Goal: Task Accomplishment & Management: Manage account settings

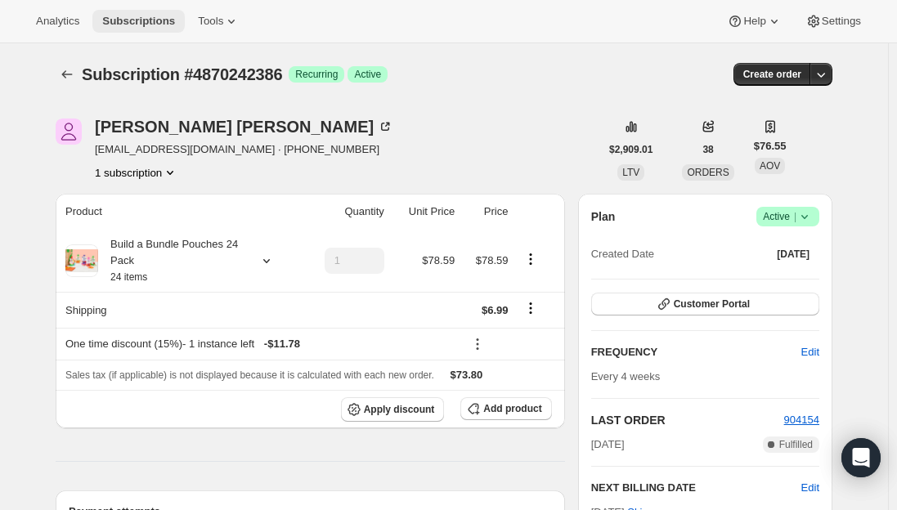
drag, startPoint x: 0, startPoint y: 0, endPoint x: 129, endPoint y: 17, distance: 130.4
click at [129, 17] on span "Subscriptions" at bounding box center [138, 21] width 73 height 13
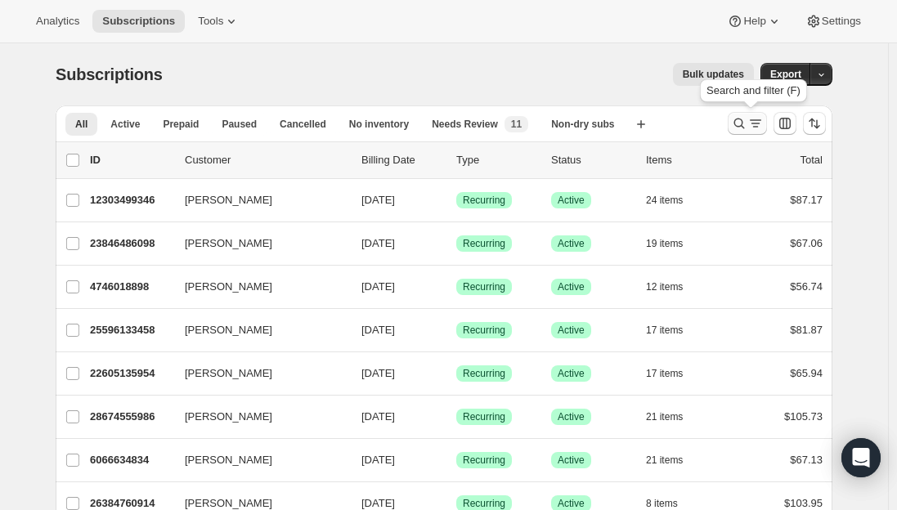
click at [752, 119] on icon "Search and filter results" at bounding box center [755, 123] width 16 height 16
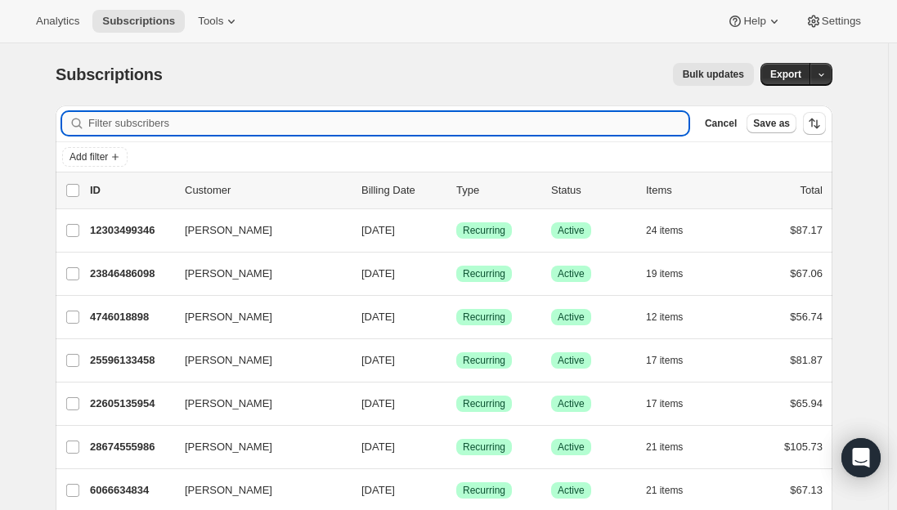
click at [253, 118] on input "Filter subscribers" at bounding box center [388, 123] width 600 height 23
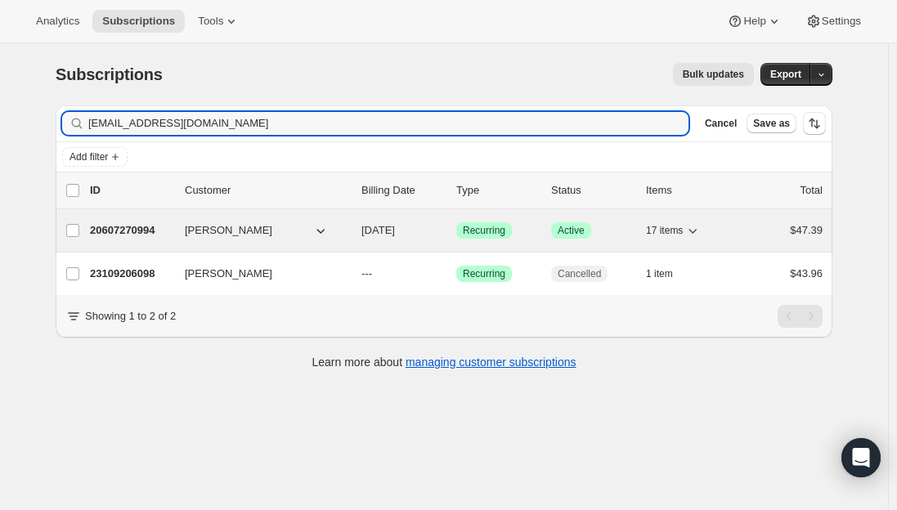
type input "[EMAIL_ADDRESS][DOMAIN_NAME]"
click at [119, 231] on p "20607270994" at bounding box center [131, 230] width 82 height 16
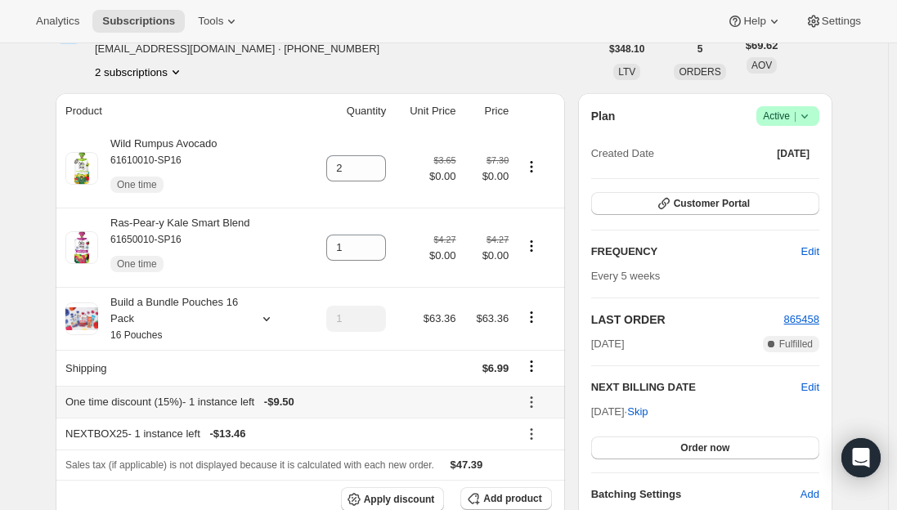
scroll to position [82, 0]
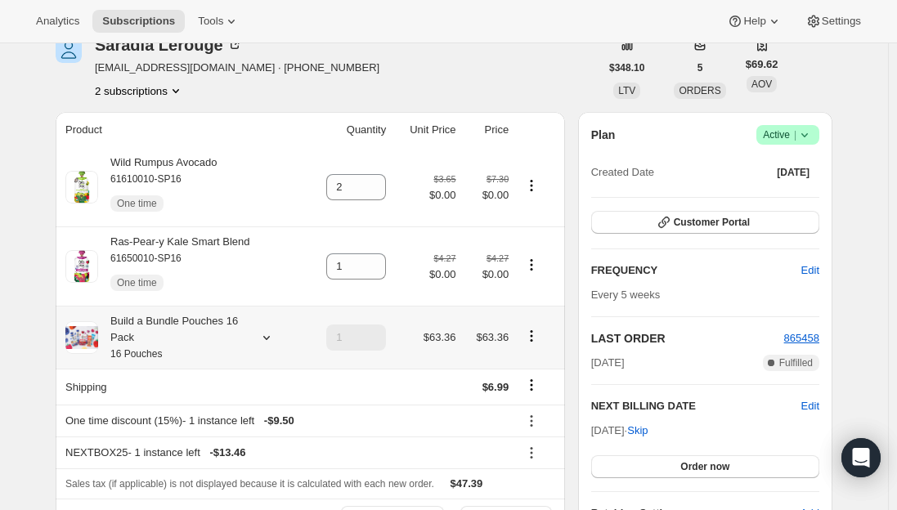
click at [532, 344] on button "Product actions" at bounding box center [531, 336] width 26 height 18
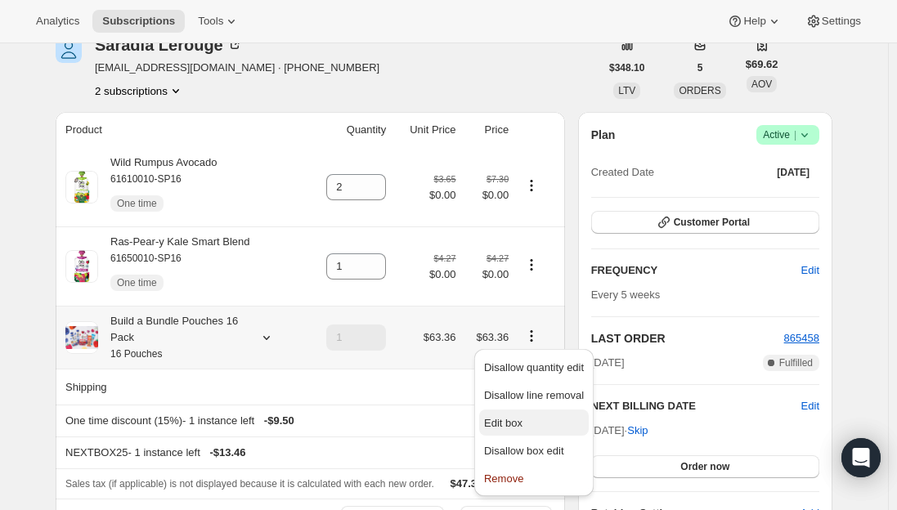
click at [512, 417] on span "Edit box" at bounding box center [503, 423] width 38 height 12
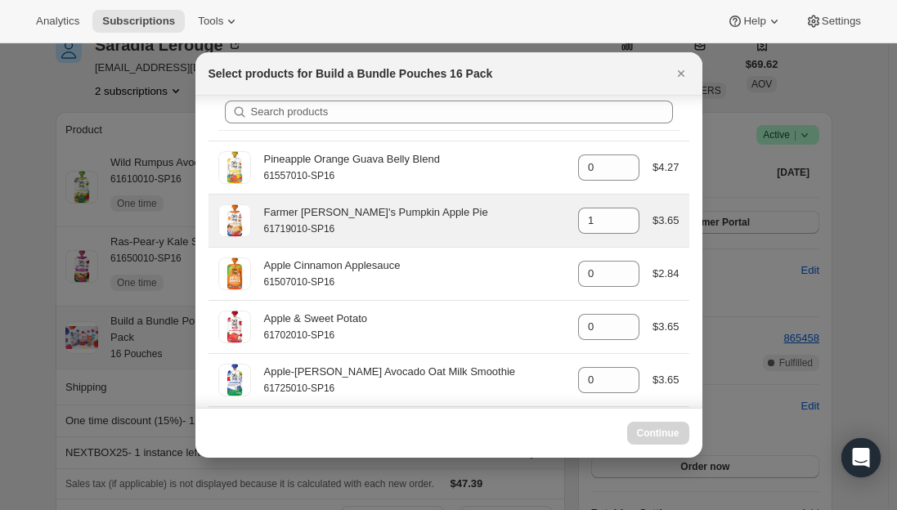
scroll to position [0, 0]
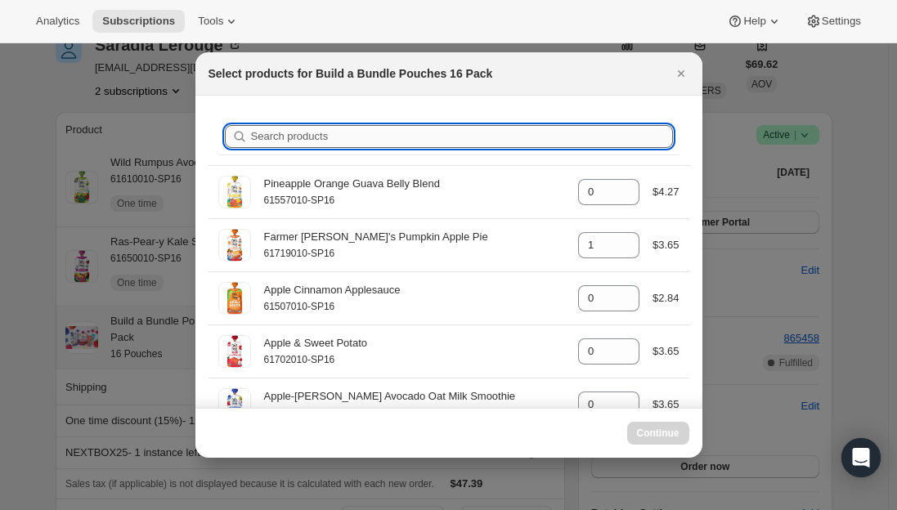
click at [327, 136] on input "Search products" at bounding box center [462, 136] width 422 height 23
type input "o"
type input "0"
type input "1"
type input "0"
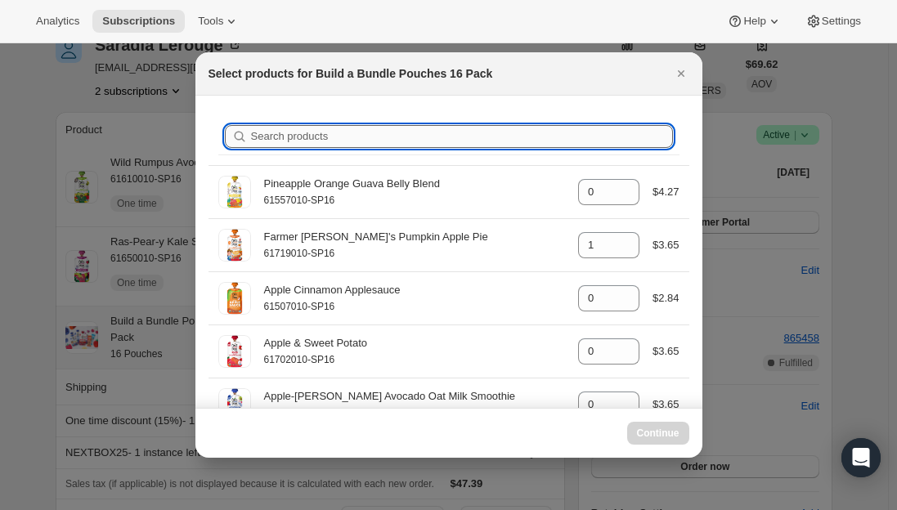
type input "1"
type input "0"
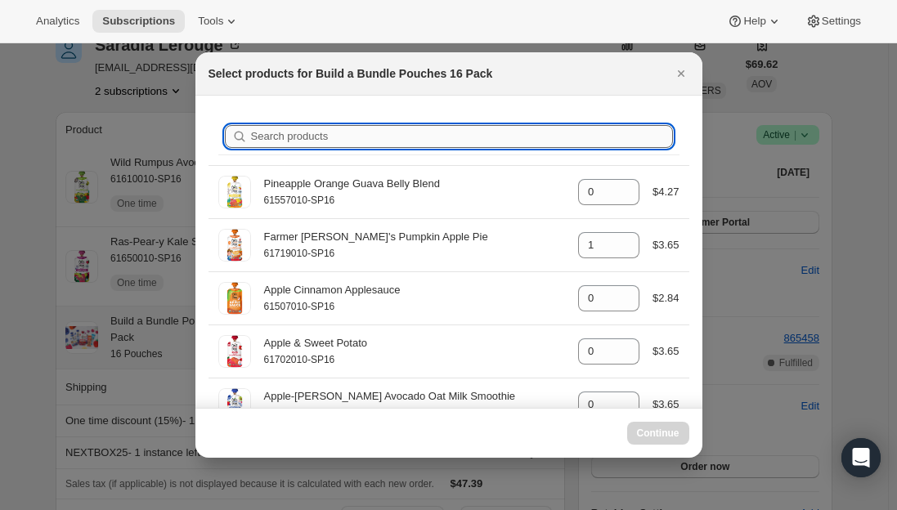
type input "0"
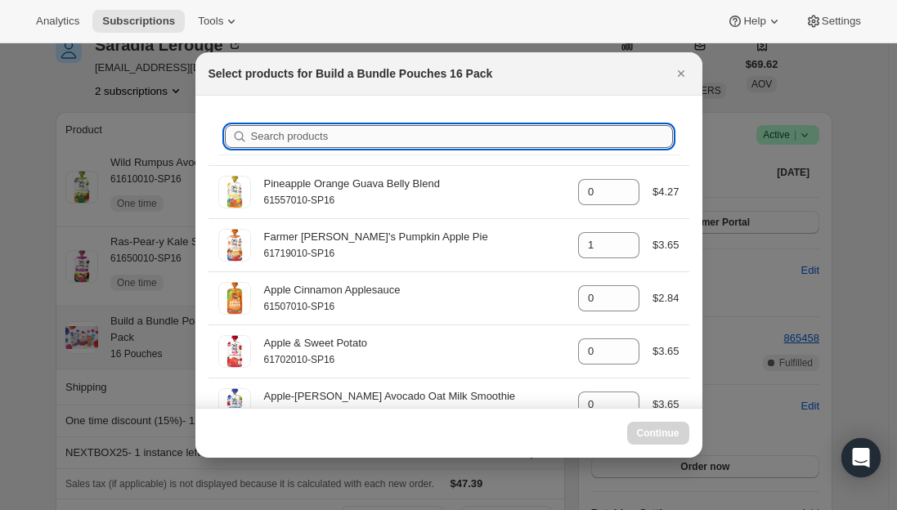
type input "0"
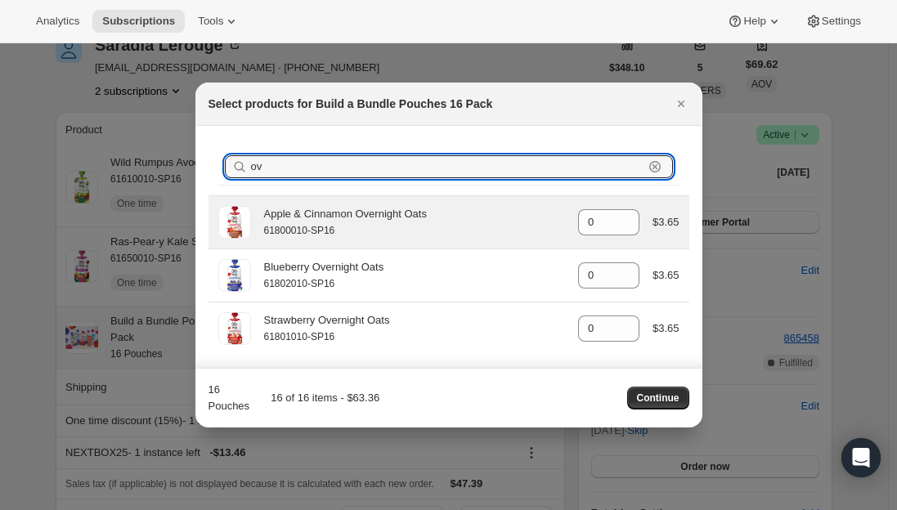
type input "o"
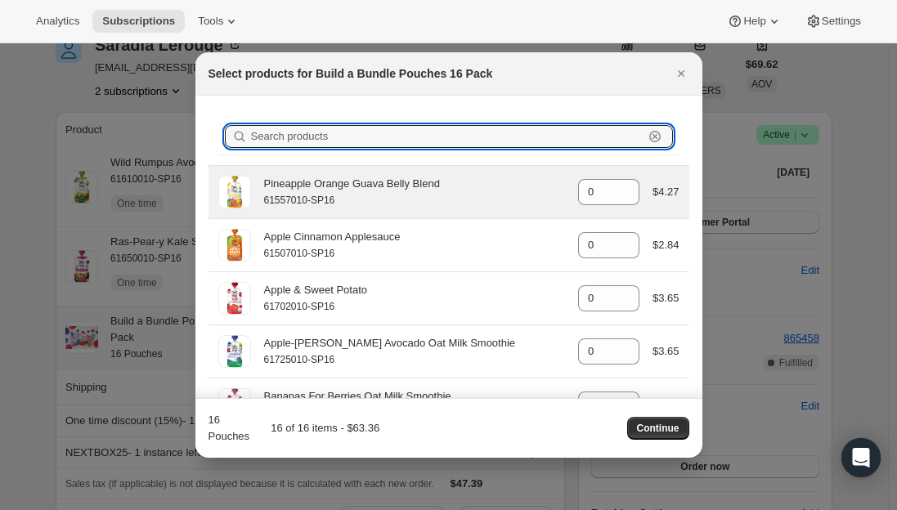
type input "1"
type input "0"
type input "1"
type input "0"
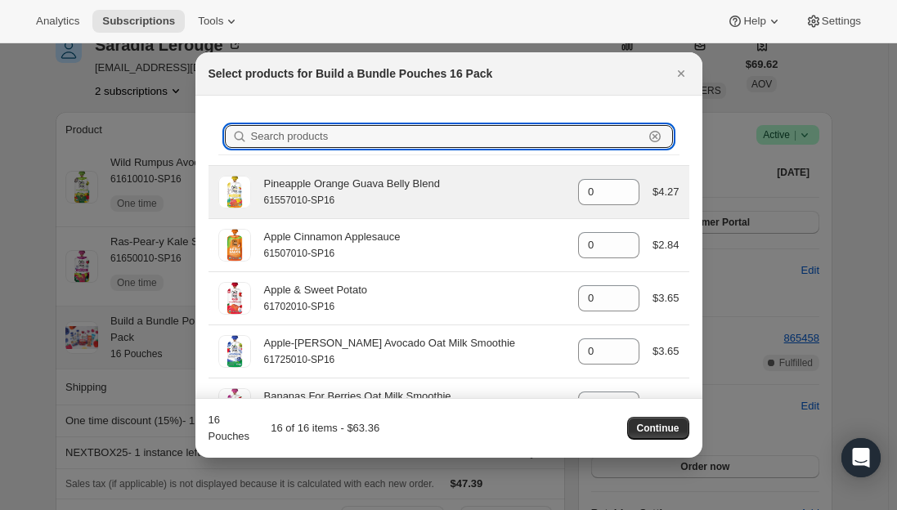
type input "0"
type input "1"
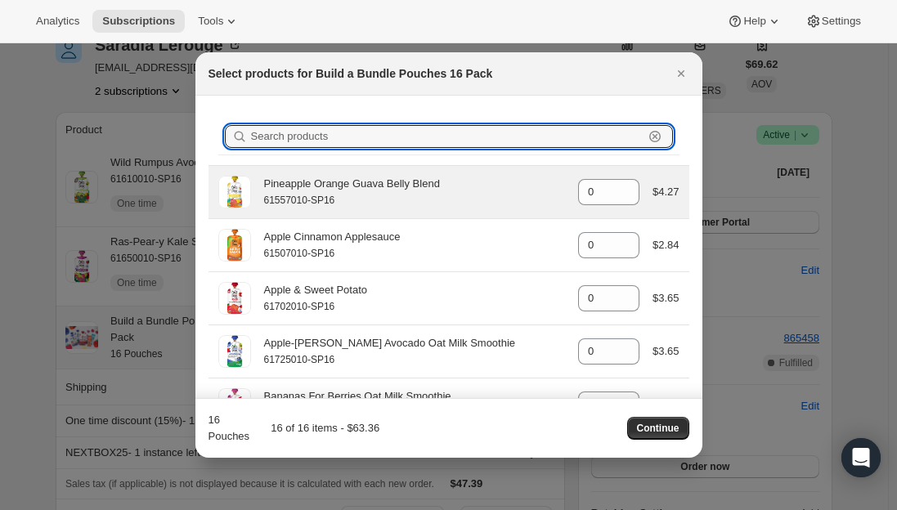
type input "1"
type input "2"
type input "1"
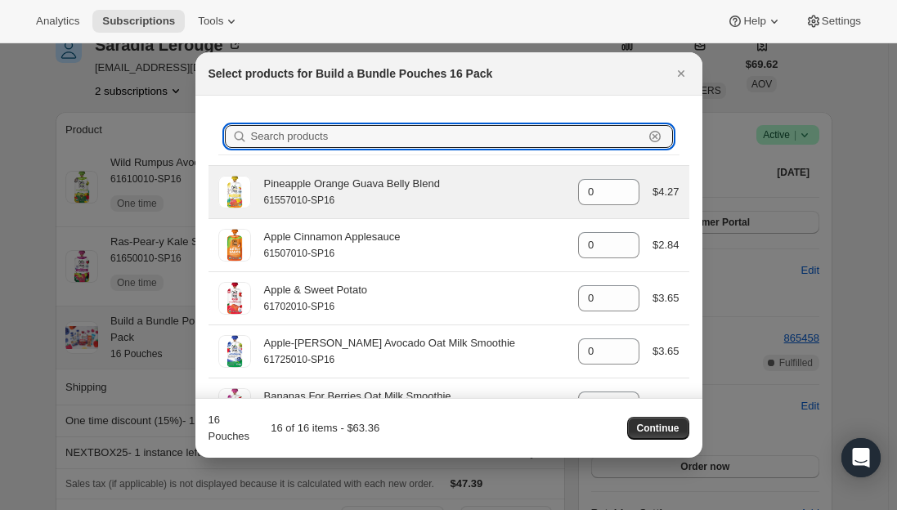
type input "0"
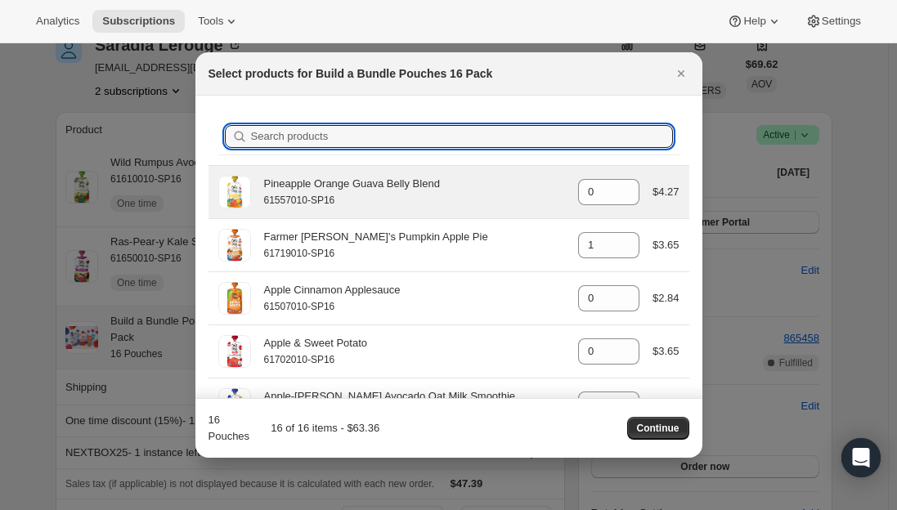
type input "o"
type input "0"
type input "1"
type input "0"
type input "1"
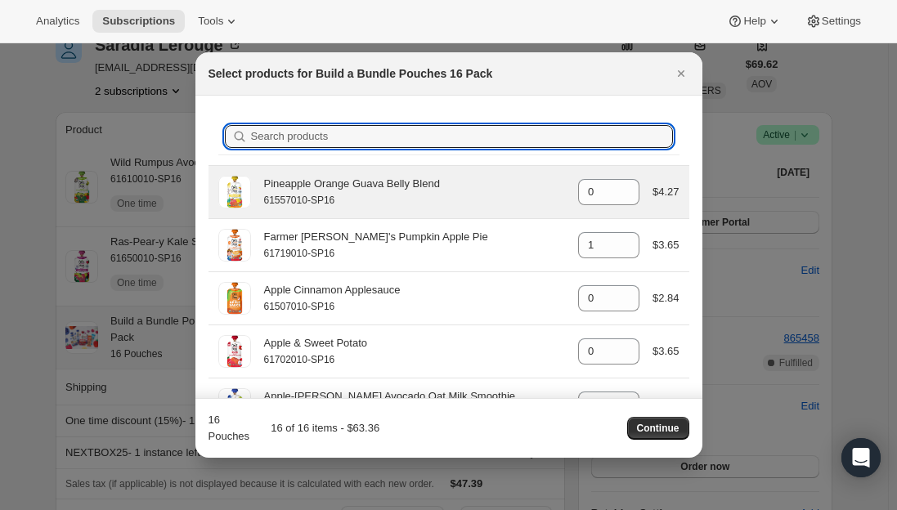
type input "1"
type input "0"
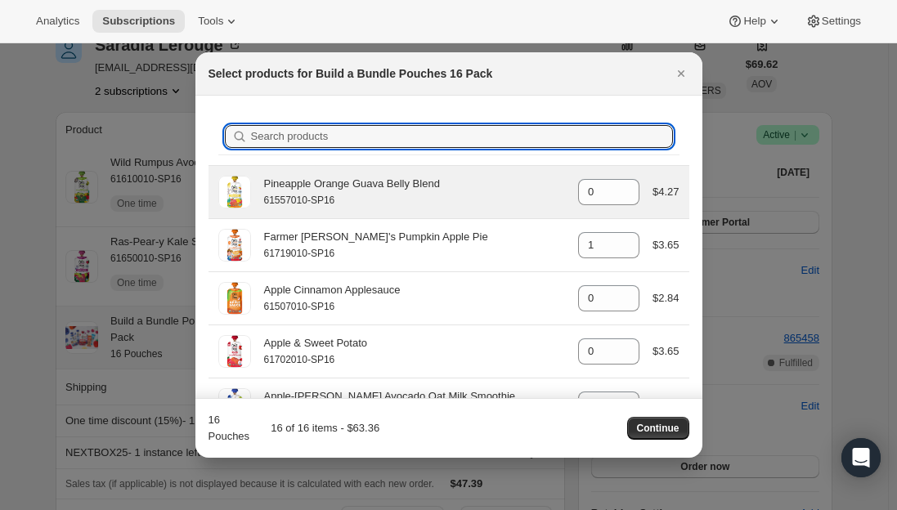
type input "0"
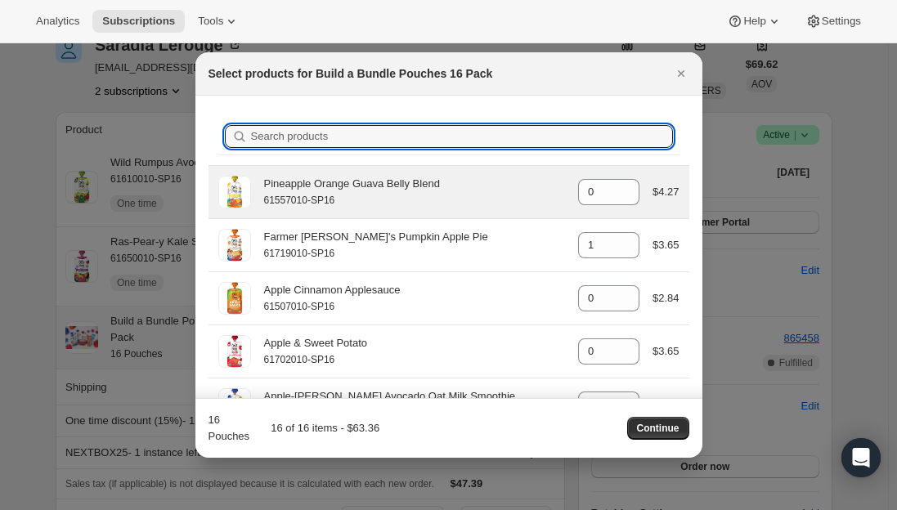
type input "0"
type input "1"
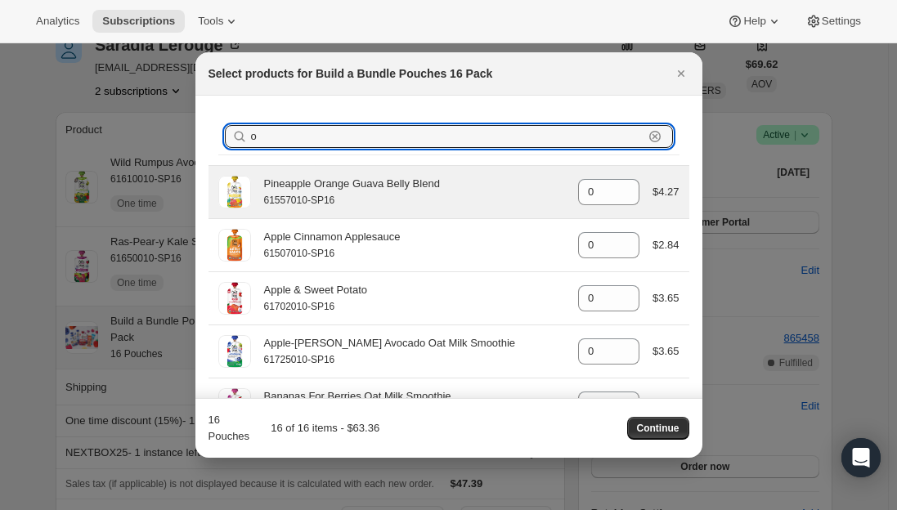
type input "oa"
type input "1"
type input "0"
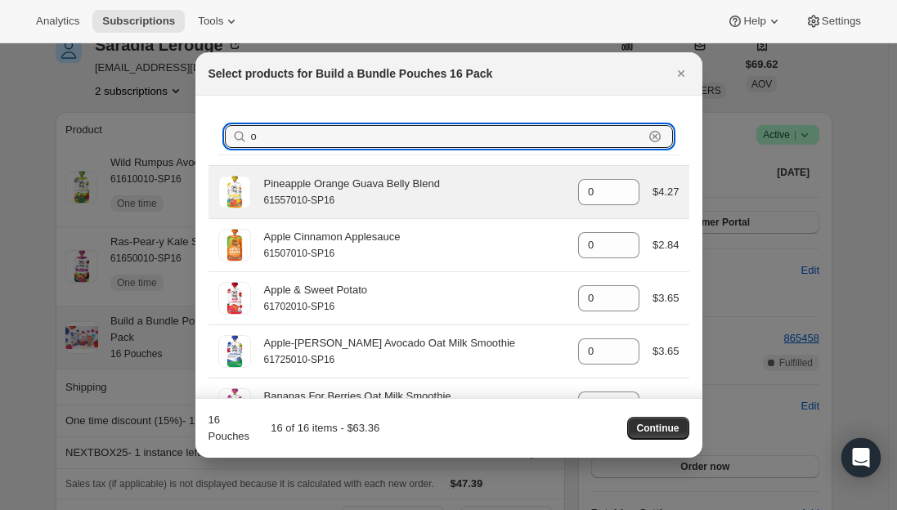
type input "0"
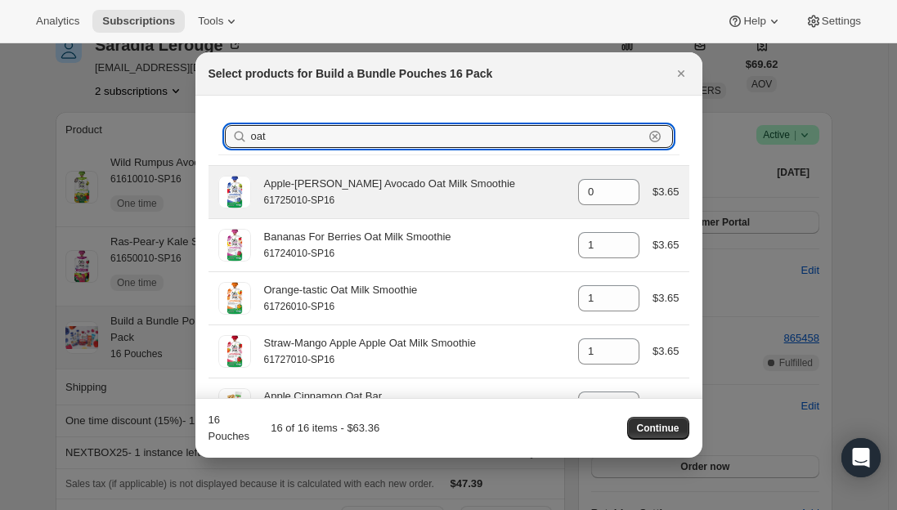
type input "oats"
type input "0"
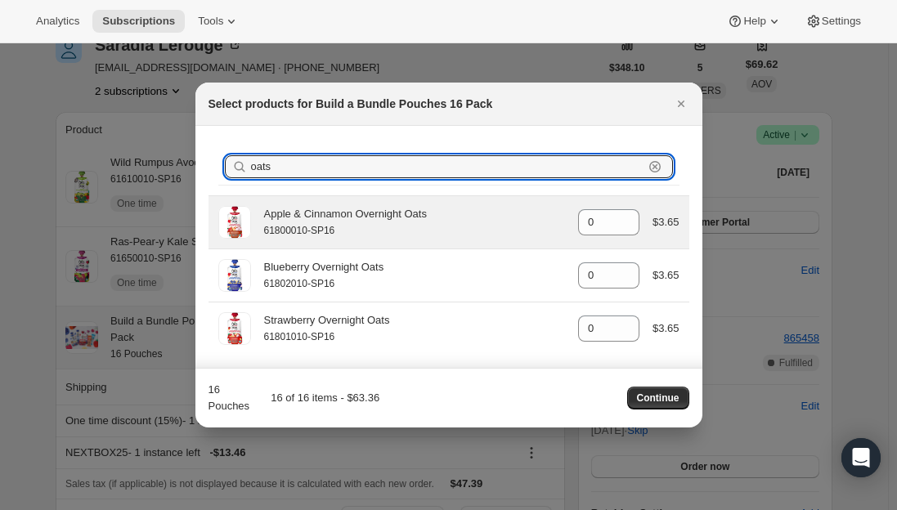
type input "oat"
type input "1"
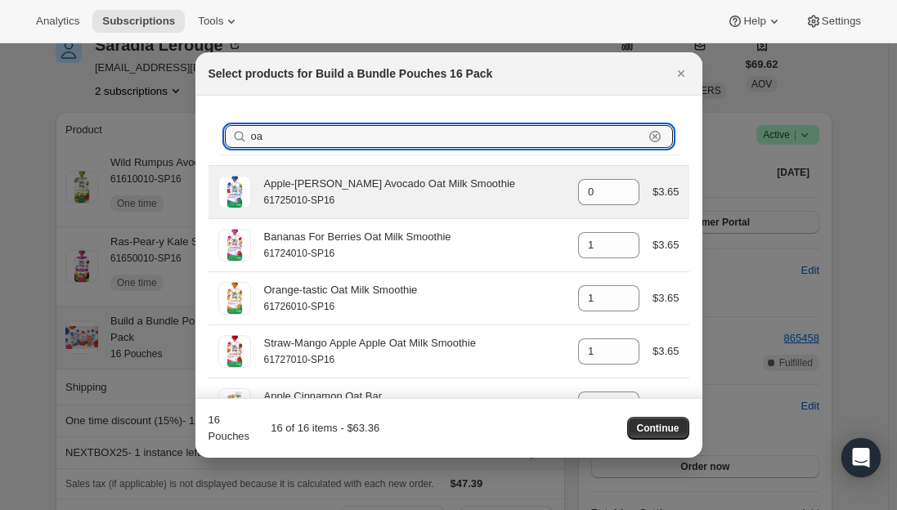
type input "o"
type input "0"
type input "1"
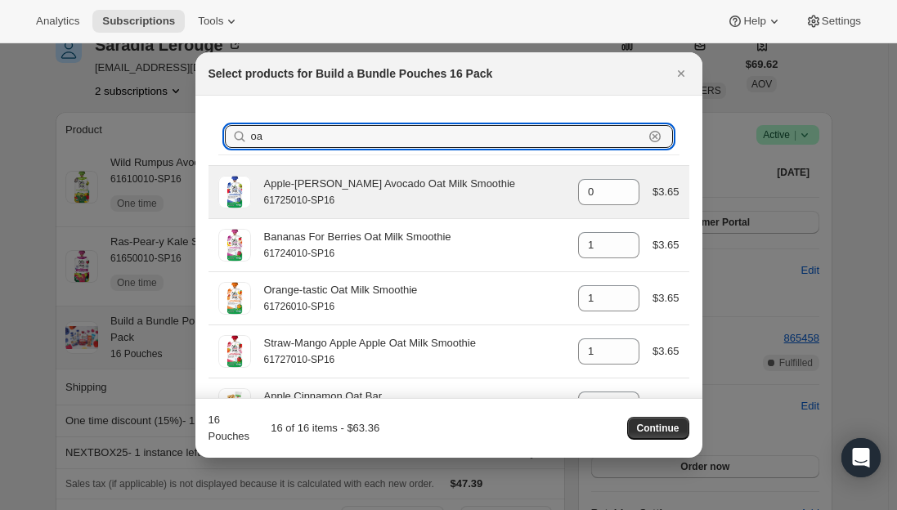
type input "1"
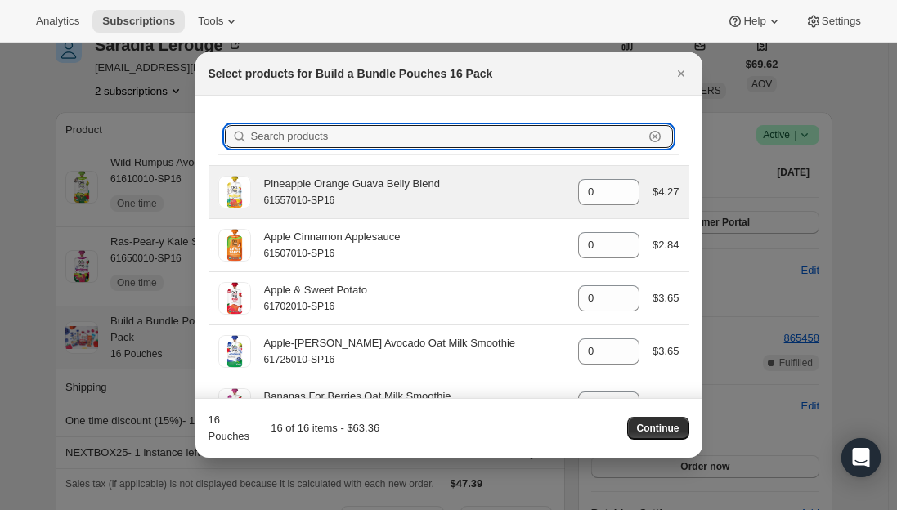
type input "1"
type input "0"
type input "1"
type input "0"
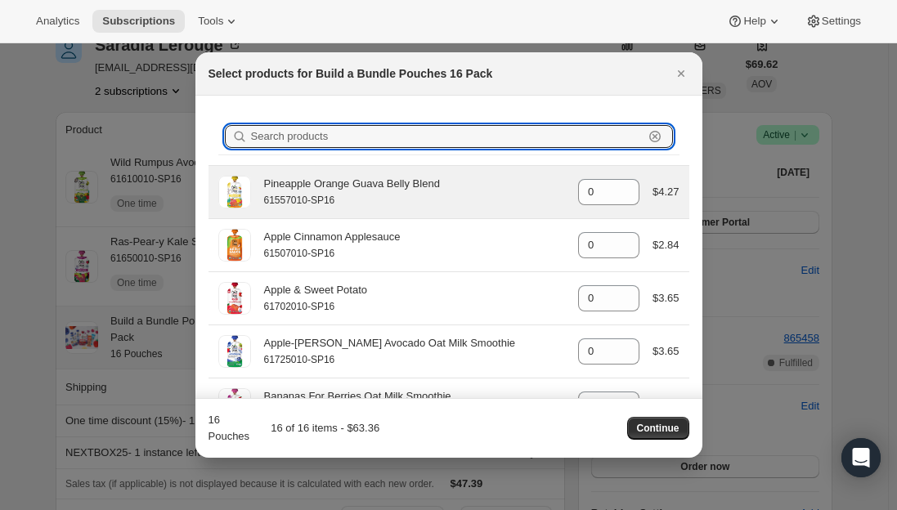
type input "0"
type input "1"
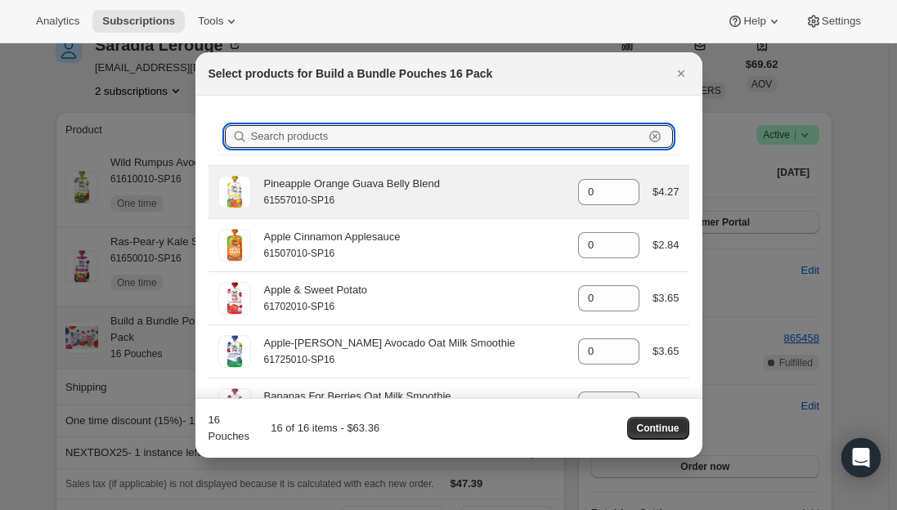
type input "1"
type input "2"
type input "1"
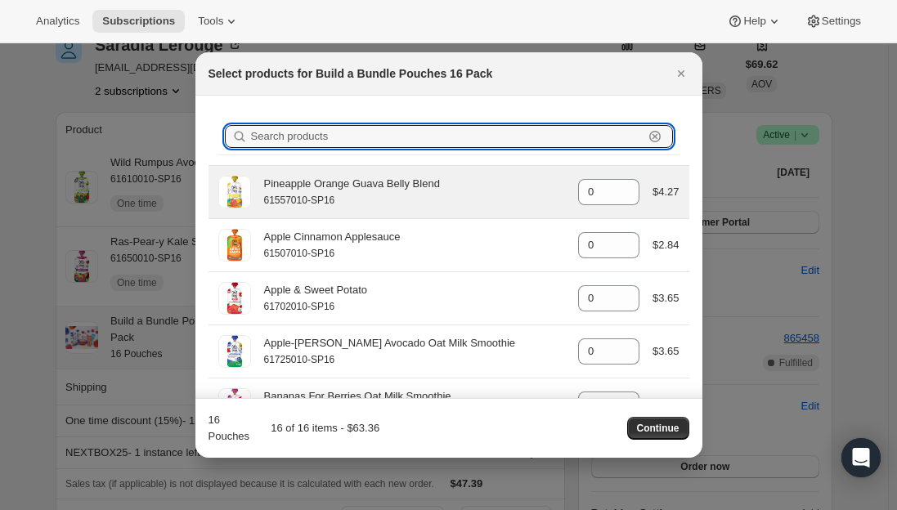
type input "0"
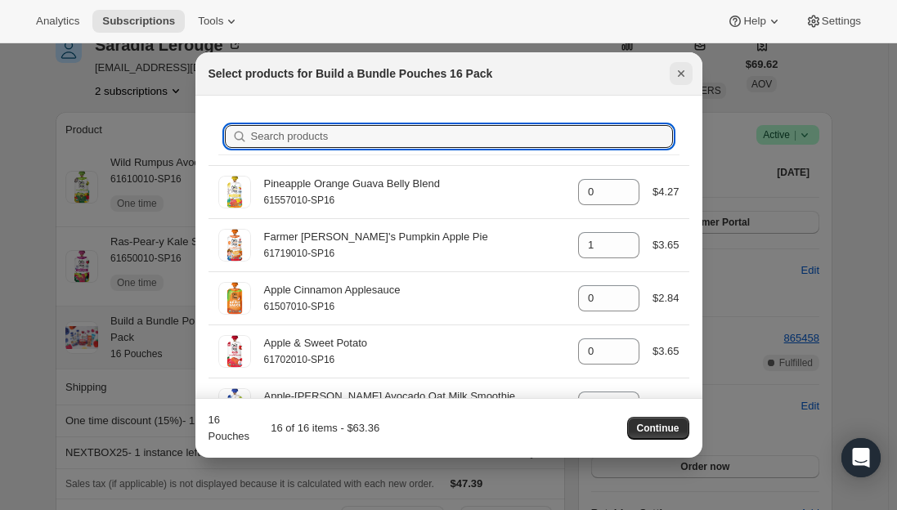
click at [682, 71] on icon "Close" at bounding box center [681, 73] width 16 height 16
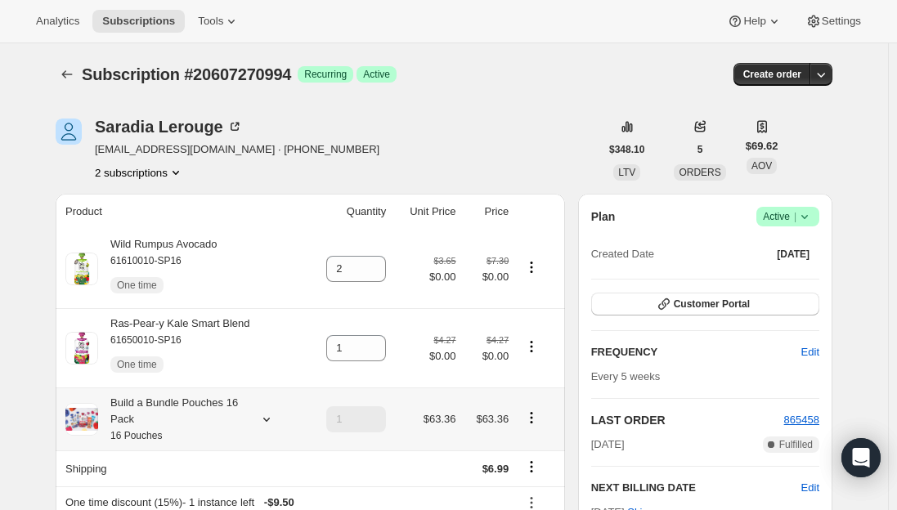
scroll to position [82, 0]
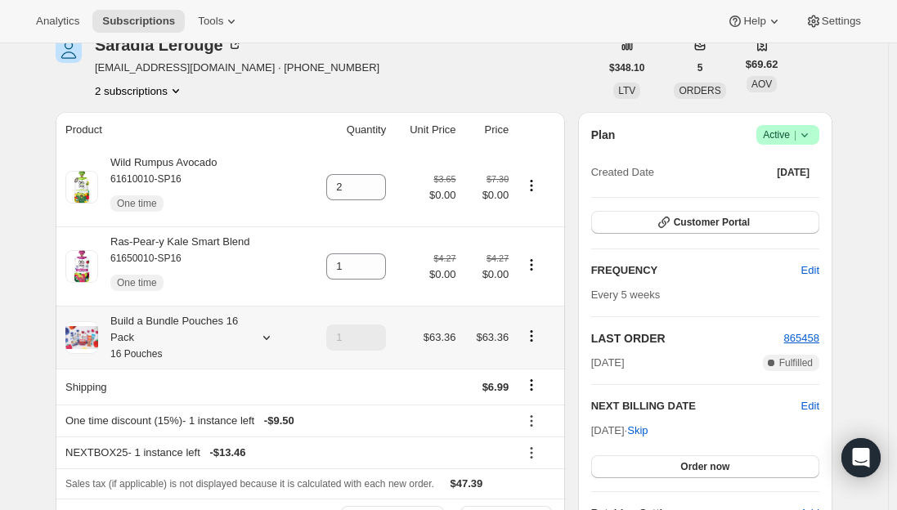
click at [132, 346] on div "Build a Bundle Pouches 16 Pack 16 Pouches" at bounding box center [171, 337] width 147 height 49
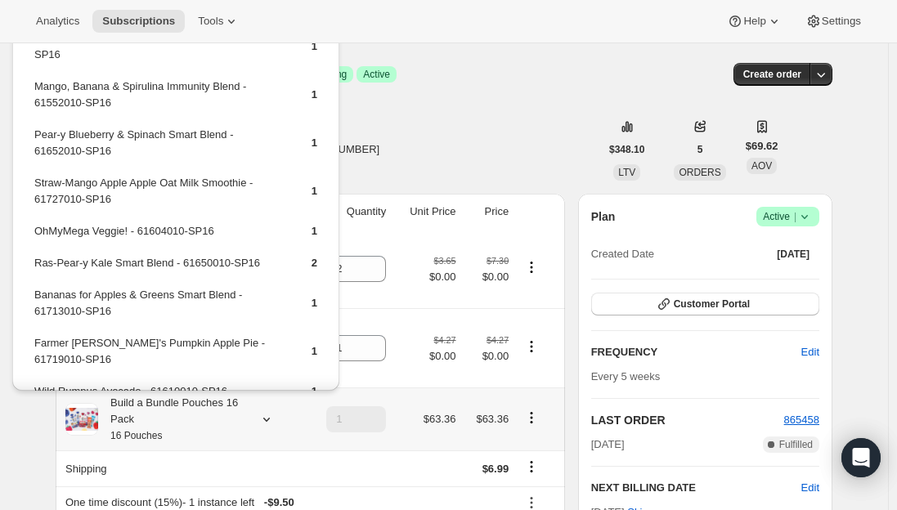
scroll to position [304, 0]
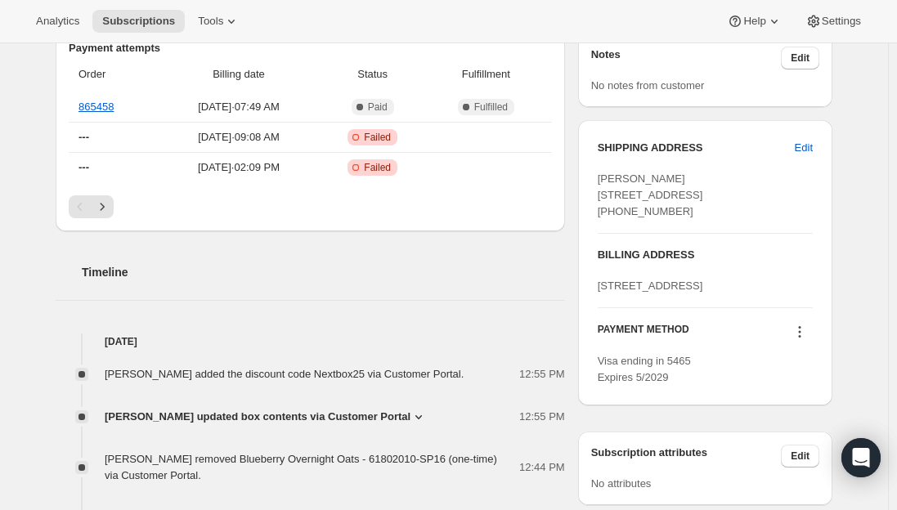
scroll to position [736, 0]
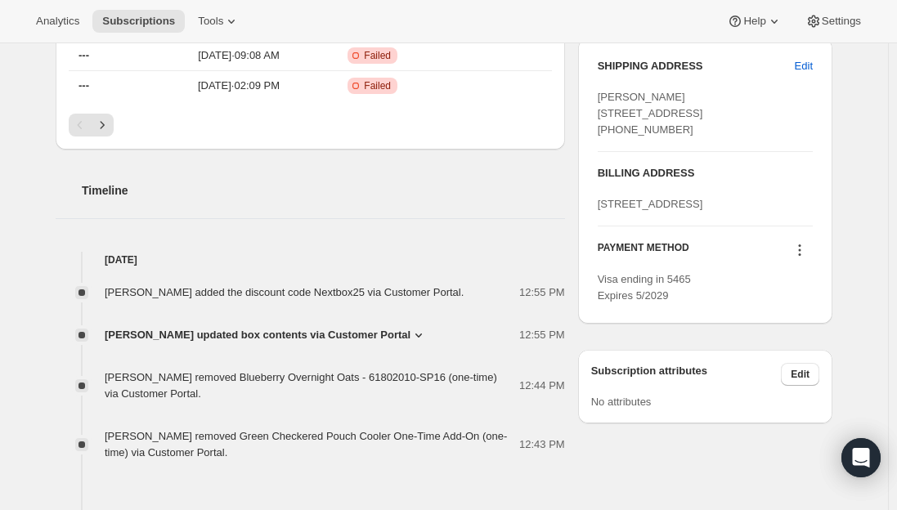
click at [380, 336] on span "[PERSON_NAME] updated box contents via Customer Portal" at bounding box center [258, 335] width 306 height 16
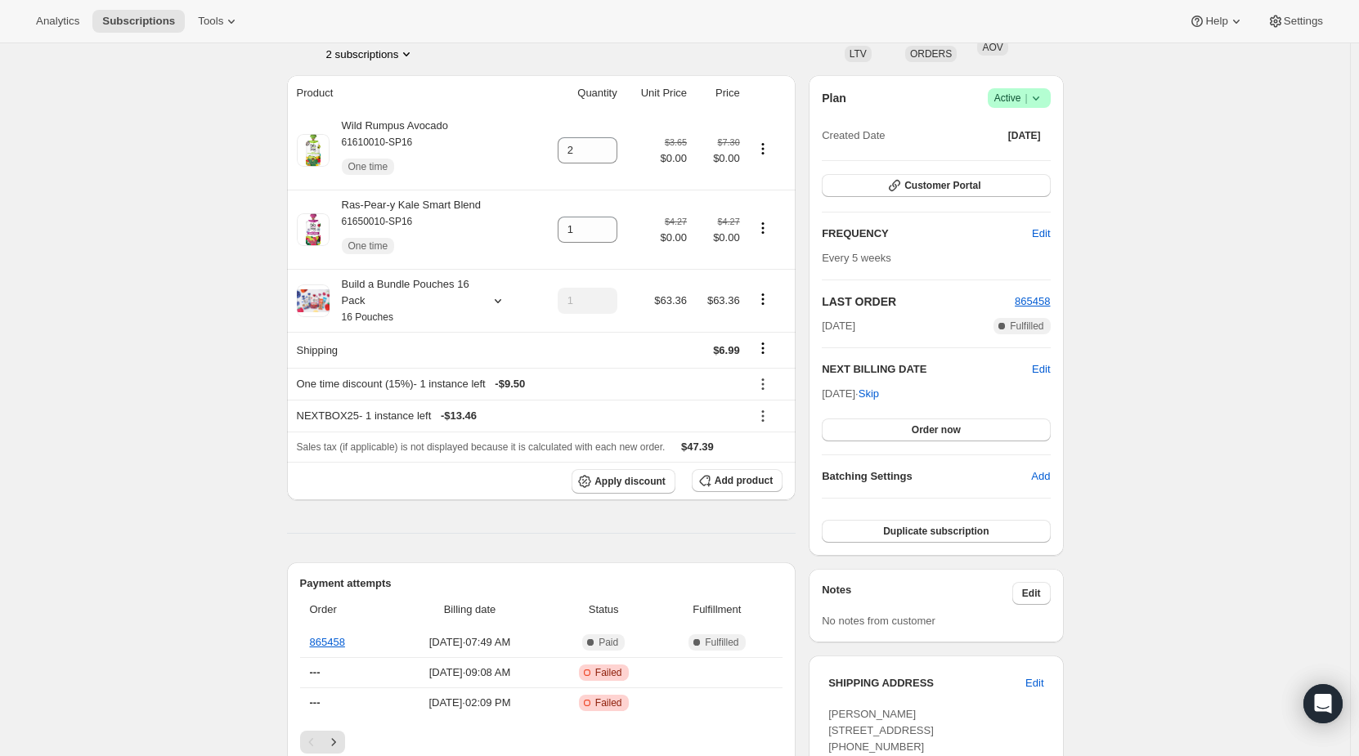
scroll to position [82, 0]
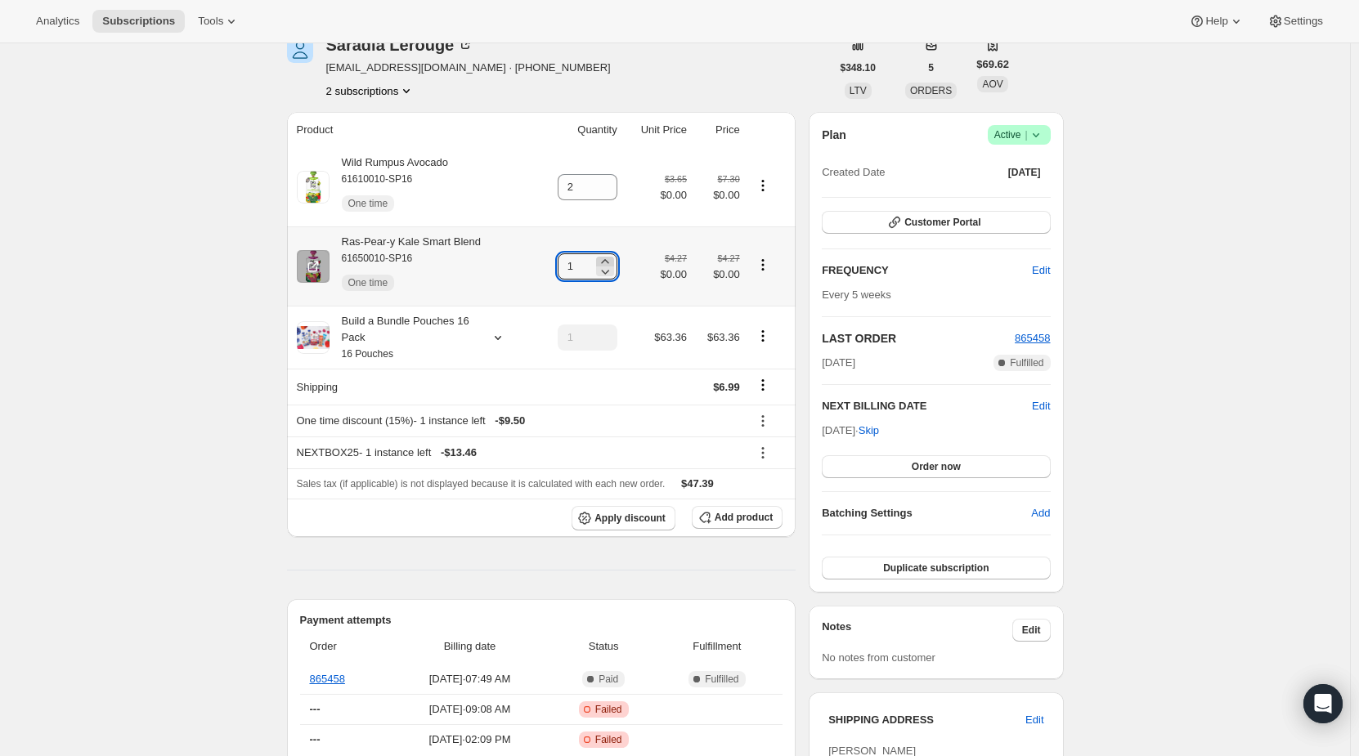
click at [613, 262] on icon at bounding box center [605, 262] width 16 height 16
type input "2"
click at [459, 244] on div "Ras-Pear-y Kale Smart Blend 61650010-SP16 One time" at bounding box center [406, 266] width 152 height 65
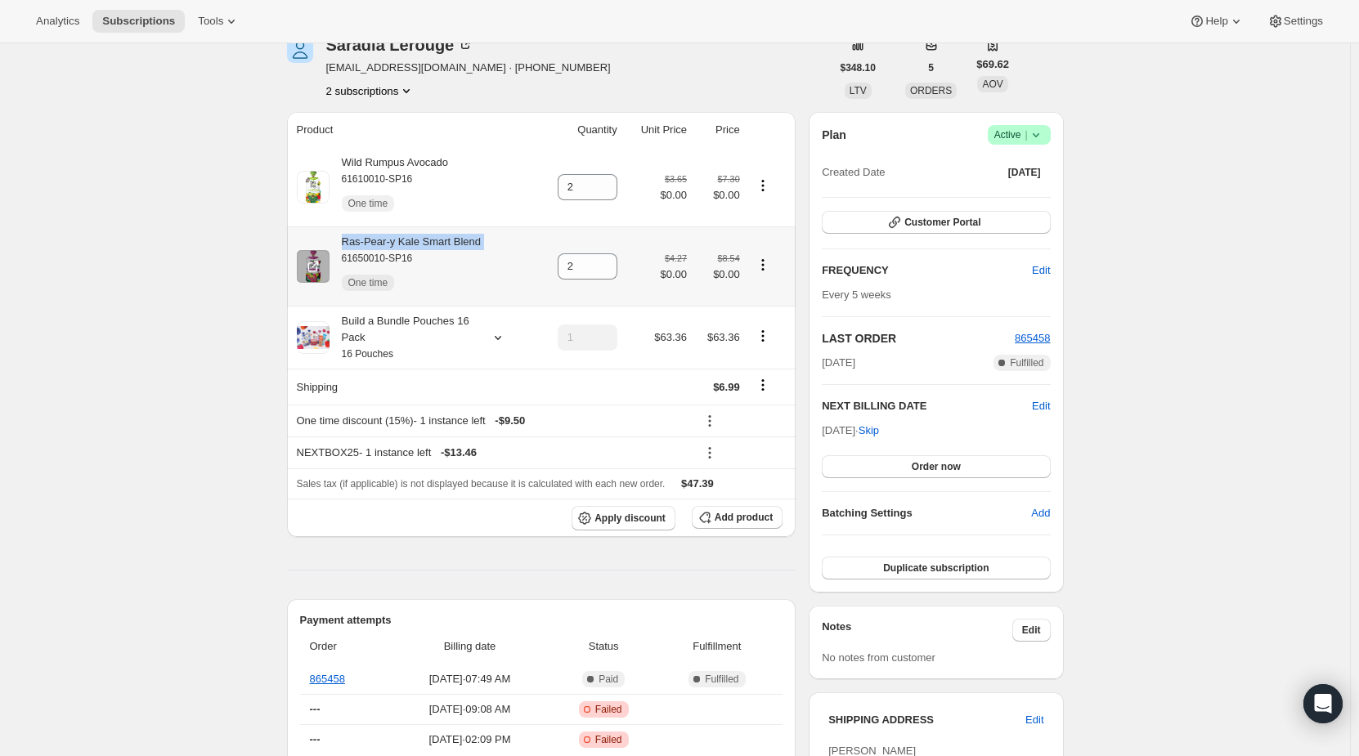
copy div "Ras-Pear-y Kale Smart Blend"
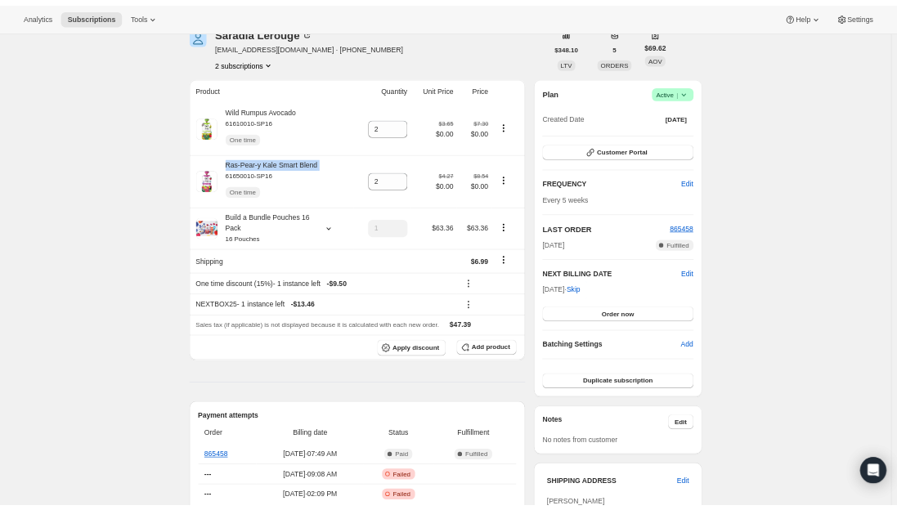
scroll to position [0, 0]
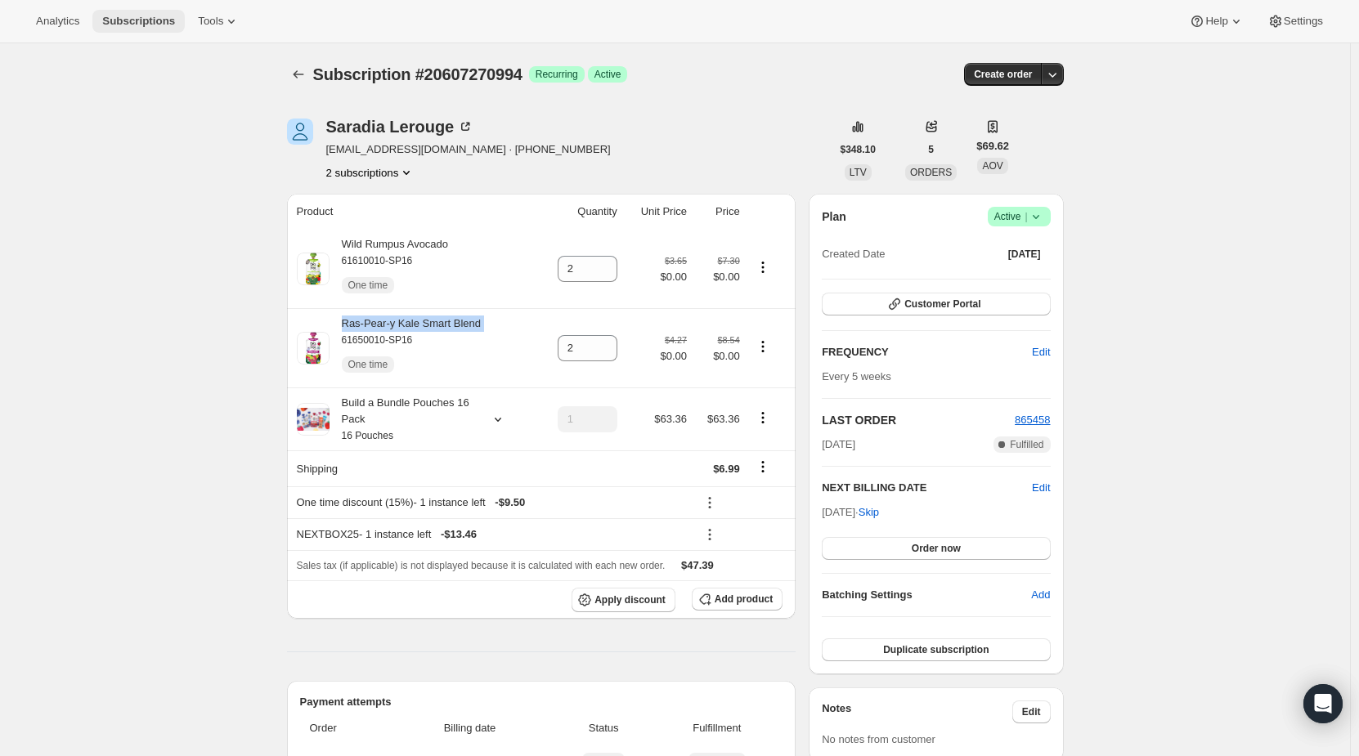
click at [132, 20] on span "Subscriptions" at bounding box center [138, 21] width 73 height 13
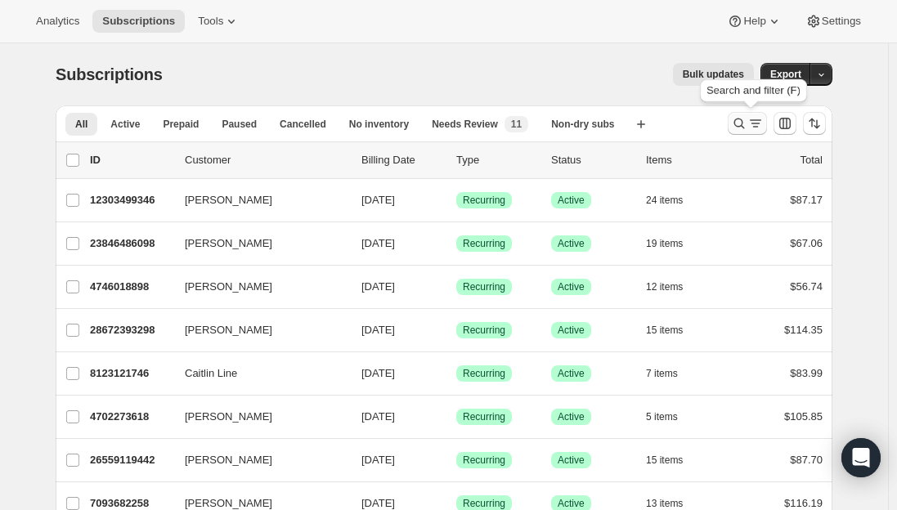
click at [752, 128] on icon "Search and filter results" at bounding box center [755, 123] width 16 height 16
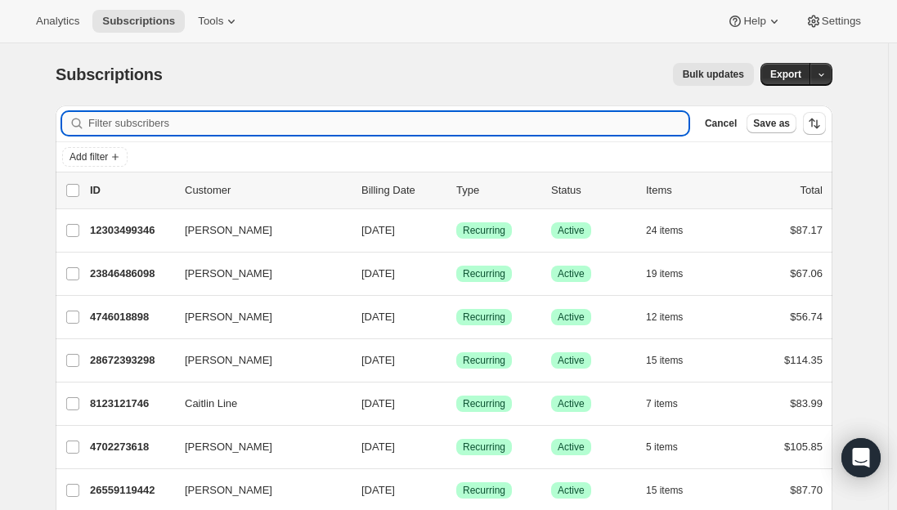
click at [354, 125] on input "Filter subscribers" at bounding box center [388, 123] width 600 height 23
paste input "[EMAIL_ADDRESS][DOMAIN_NAME]"
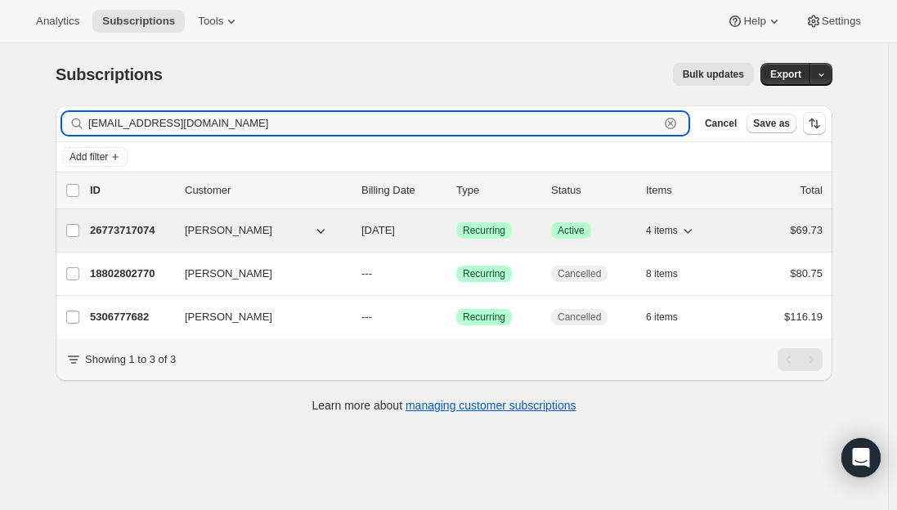
type input "[EMAIL_ADDRESS][DOMAIN_NAME]"
click at [119, 230] on p "26773717074" at bounding box center [131, 230] width 82 height 16
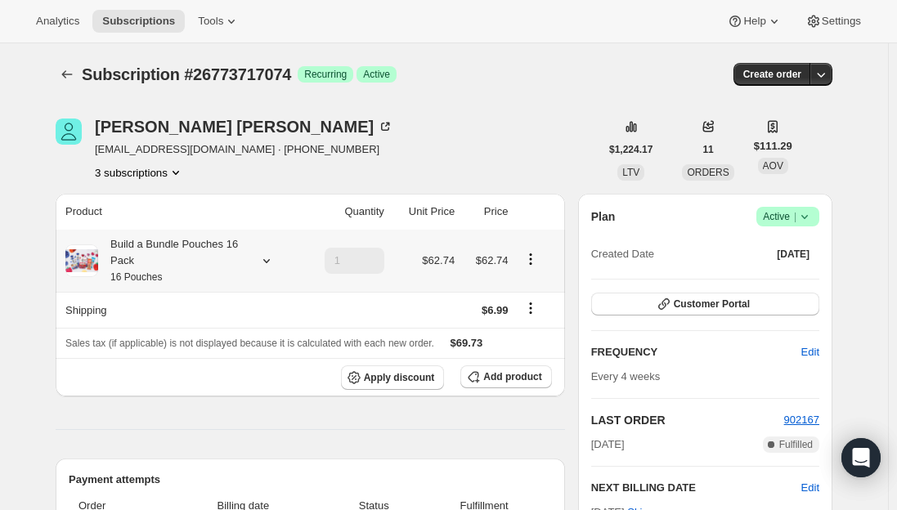
click at [200, 254] on div "Build a Bundle Pouches 16 Pack 16 Pouches" at bounding box center [171, 260] width 147 height 49
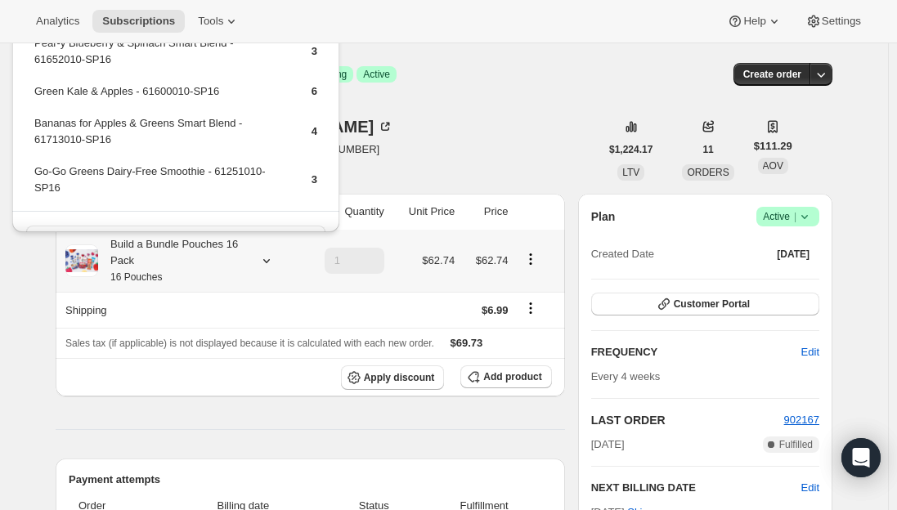
click at [194, 270] on div "Build a Bundle Pouches 16 Pack 16 Pouches" at bounding box center [171, 260] width 147 height 49
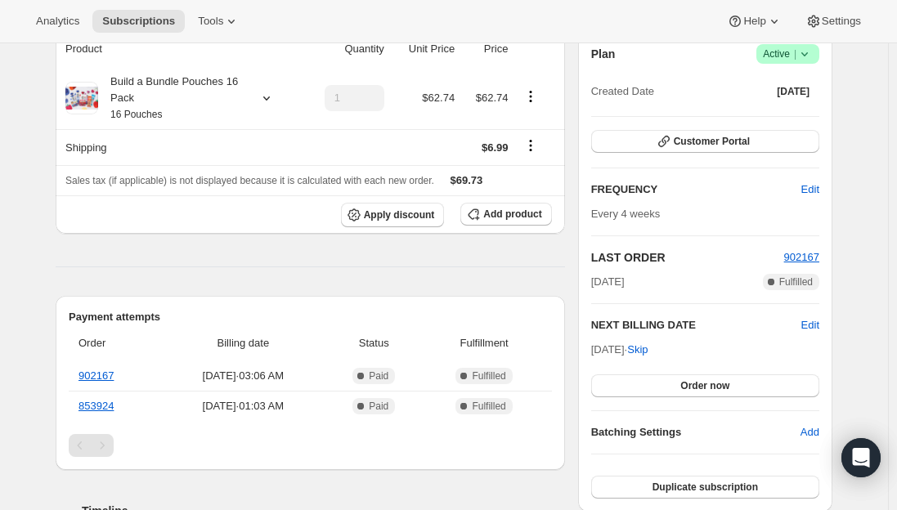
scroll to position [164, 0]
click at [175, 111] on div "Build a Bundle Pouches 16 Pack 16 Pouches" at bounding box center [171, 97] width 147 height 49
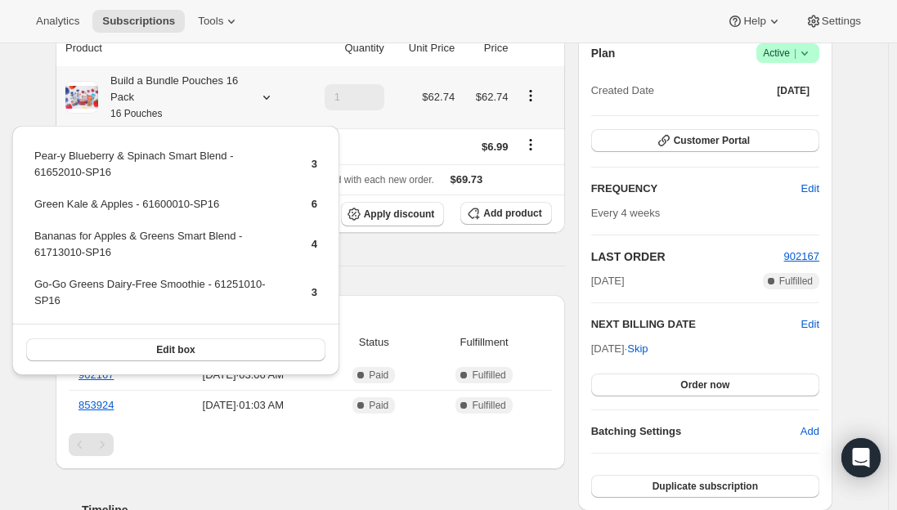
click at [119, 208] on td "Green Kale & Apples - 61600010-SP16" at bounding box center [159, 210] width 250 height 30
copy td "Green Kale & Apples - 61600010-SP16"
drag, startPoint x: 221, startPoint y: 152, endPoint x: 35, endPoint y: 160, distance: 185.8
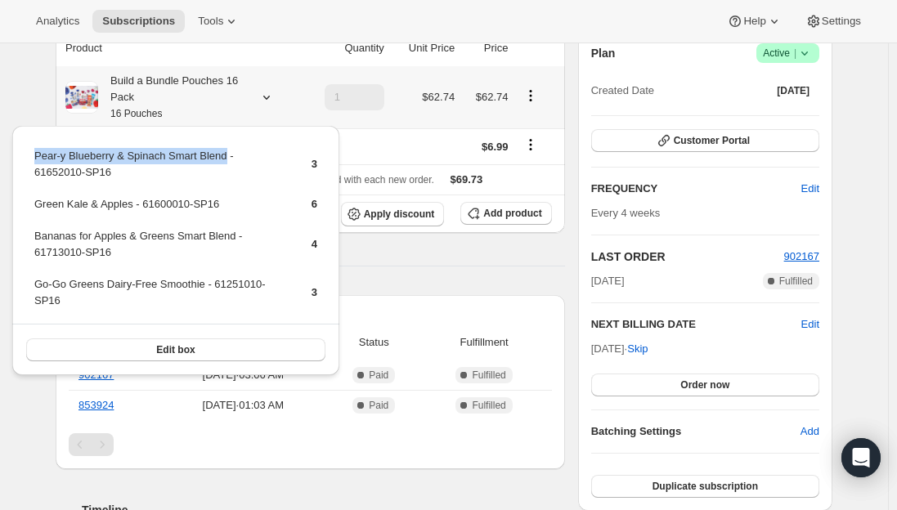
click at [35, 160] on td "Pear-y Blueberry & Spinach Smart Blend - 61652010-SP16" at bounding box center [159, 170] width 250 height 47
copy td "Pear-y Blueberry & Spinach Smart Blend"
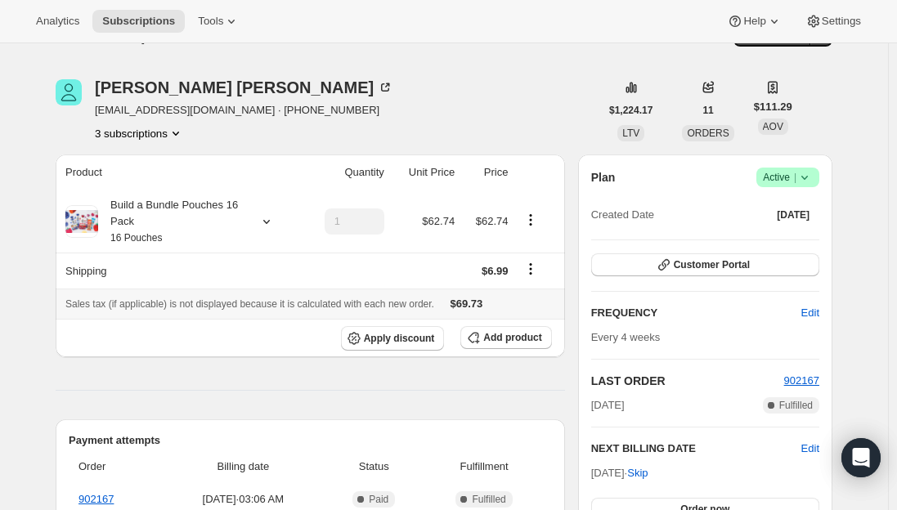
scroll to position [0, 0]
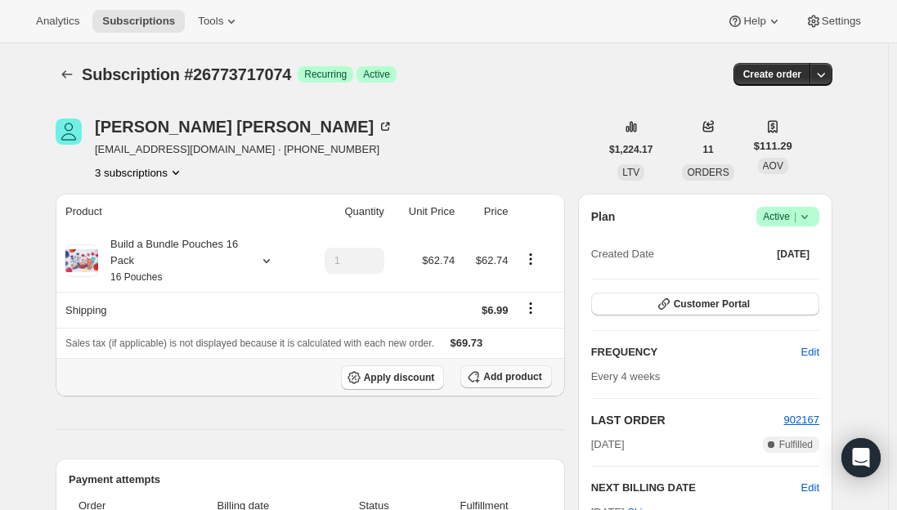
click at [505, 375] on span "Add product" at bounding box center [512, 376] width 58 height 13
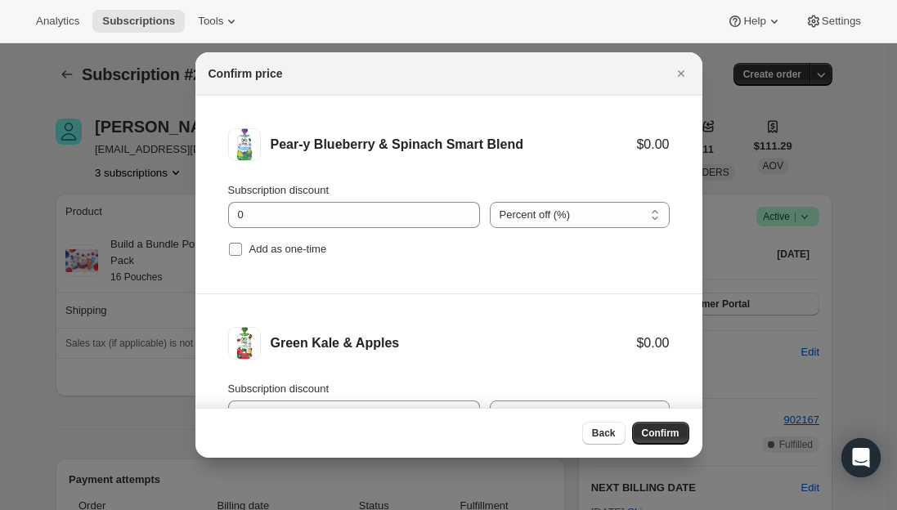
click at [242, 247] on span ":r4ou:" at bounding box center [235, 249] width 15 height 15
click at [242, 247] on input "Add as one-time" at bounding box center [235, 249] width 13 height 13
checkbox input "true"
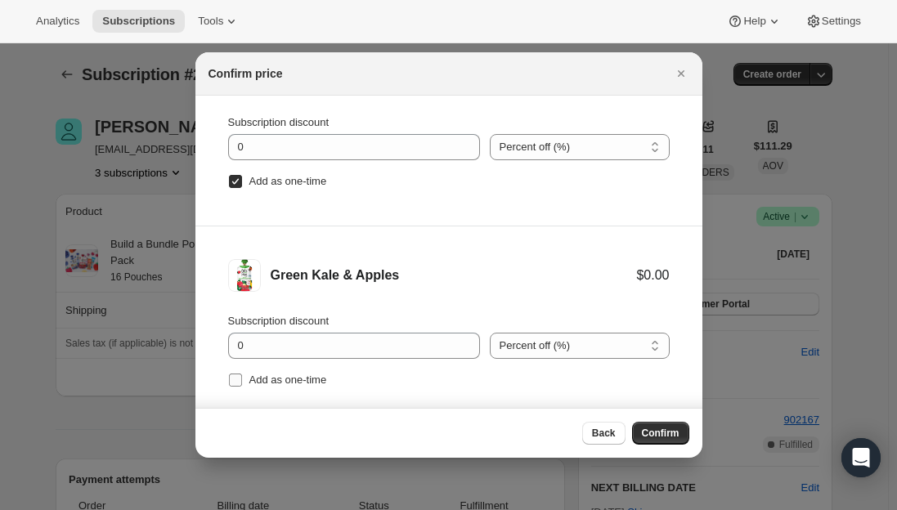
click at [231, 375] on input "Add as one-time" at bounding box center [235, 380] width 13 height 13
checkbox input "true"
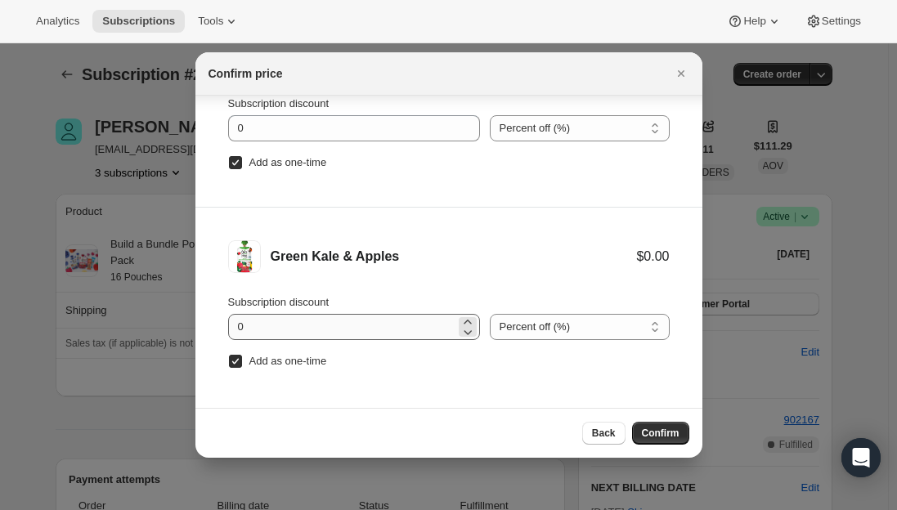
scroll to position [27, 0]
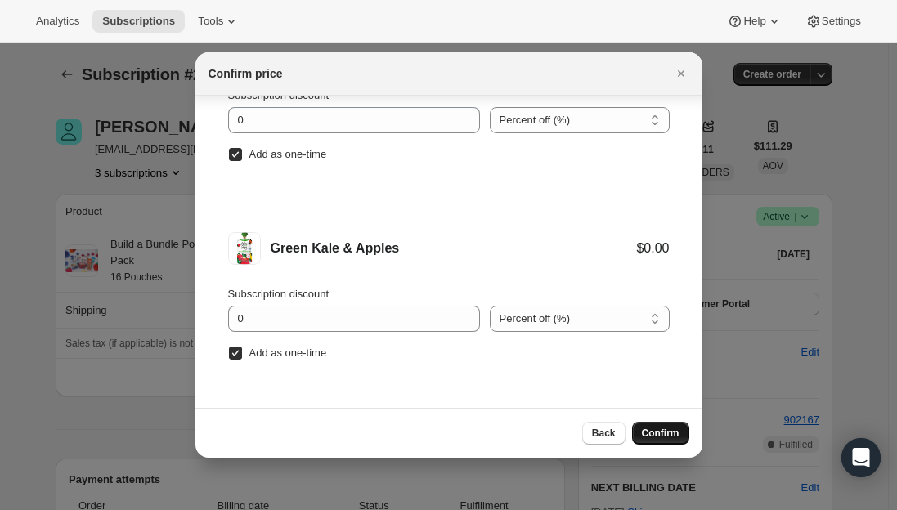
click at [666, 431] on span "Confirm" at bounding box center [661, 433] width 38 height 13
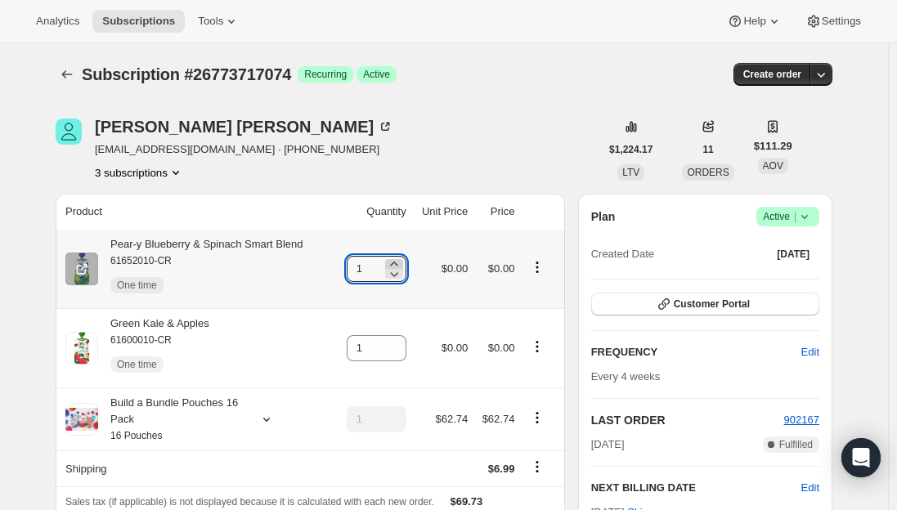
click at [397, 263] on icon at bounding box center [393, 264] width 7 height 4
type input "2"
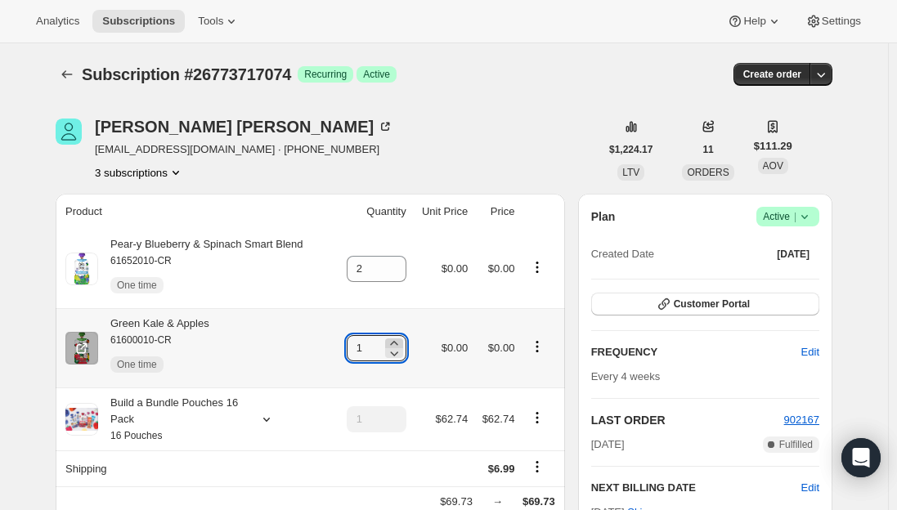
click at [397, 342] on icon at bounding box center [394, 343] width 16 height 16
type input "2"
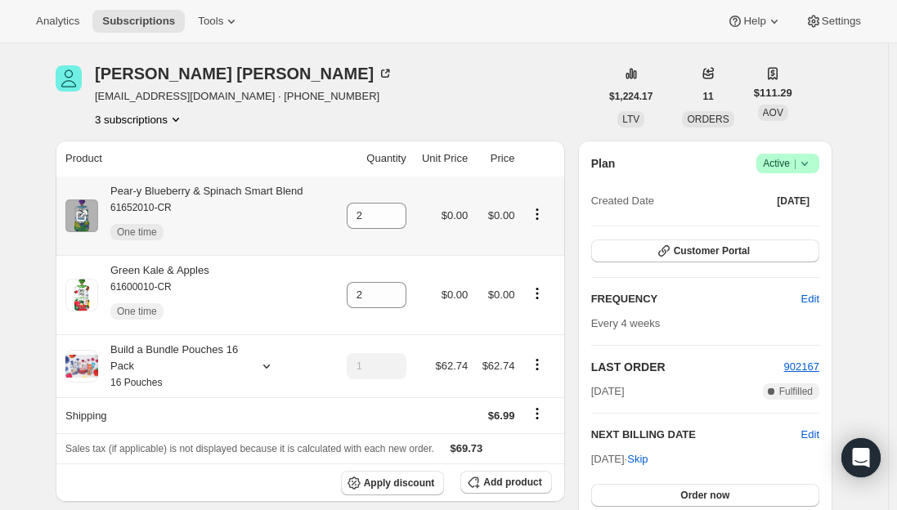
scroll to position [82, 0]
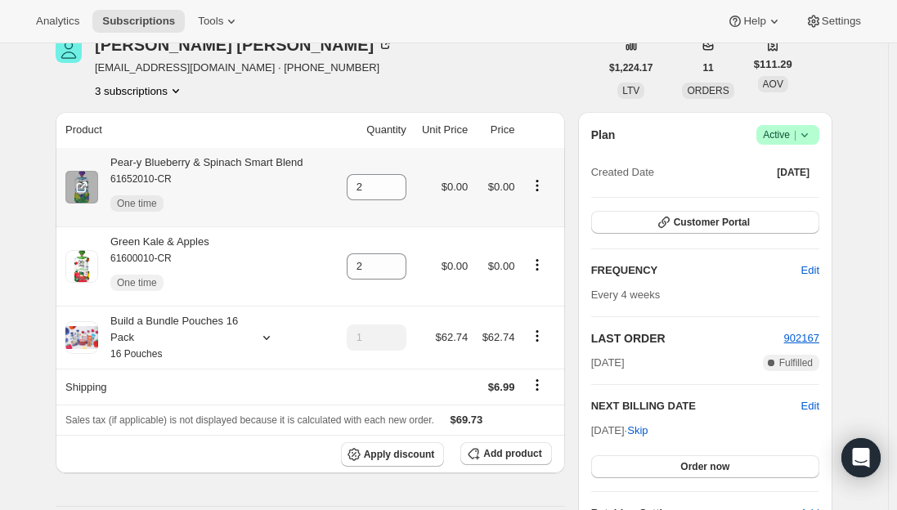
click at [534, 191] on icon "Product actions" at bounding box center [537, 185] width 16 height 16
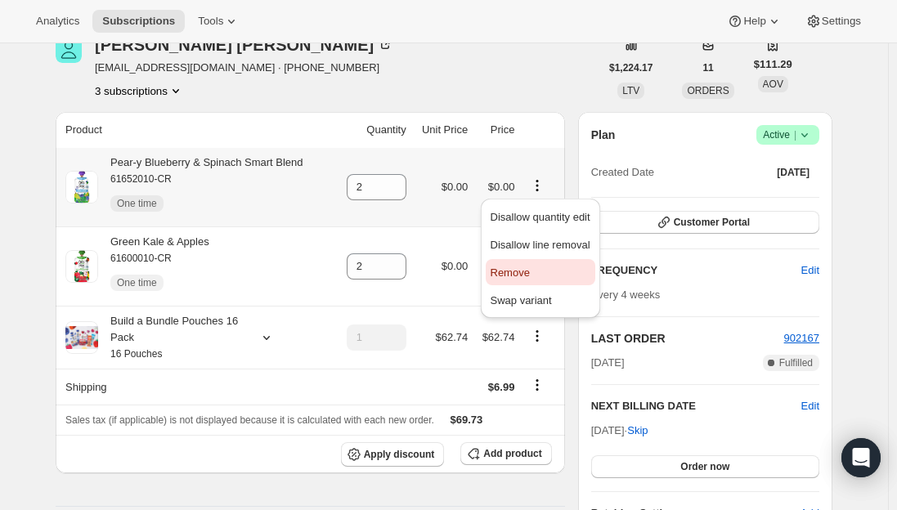
click at [535, 281] on button "Remove" at bounding box center [541, 272] width 110 height 26
type input "0"
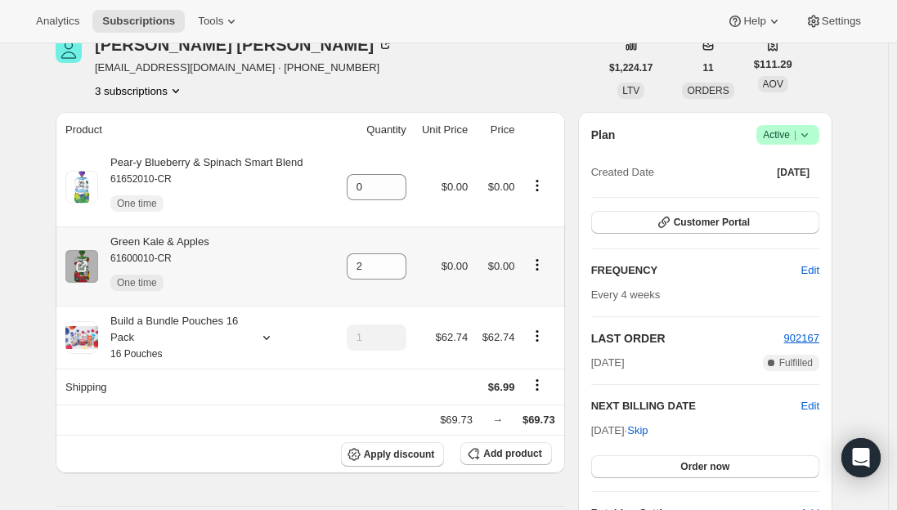
click at [542, 268] on icon "Product actions" at bounding box center [537, 265] width 16 height 16
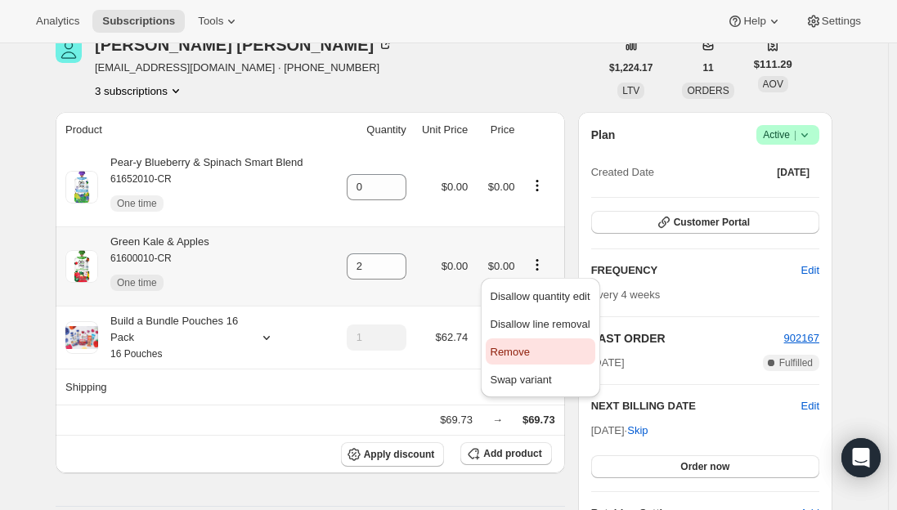
click at [542, 342] on button "Remove" at bounding box center [541, 352] width 110 height 26
type input "0"
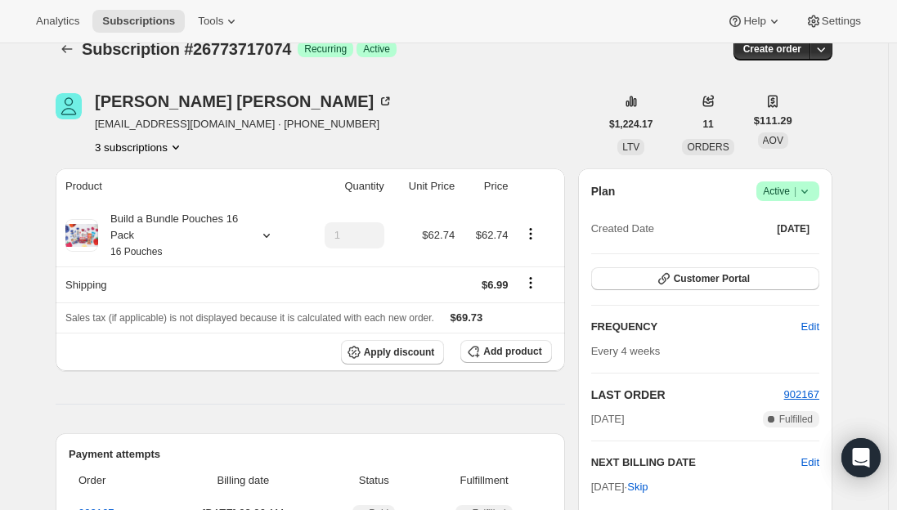
scroll to position [0, 0]
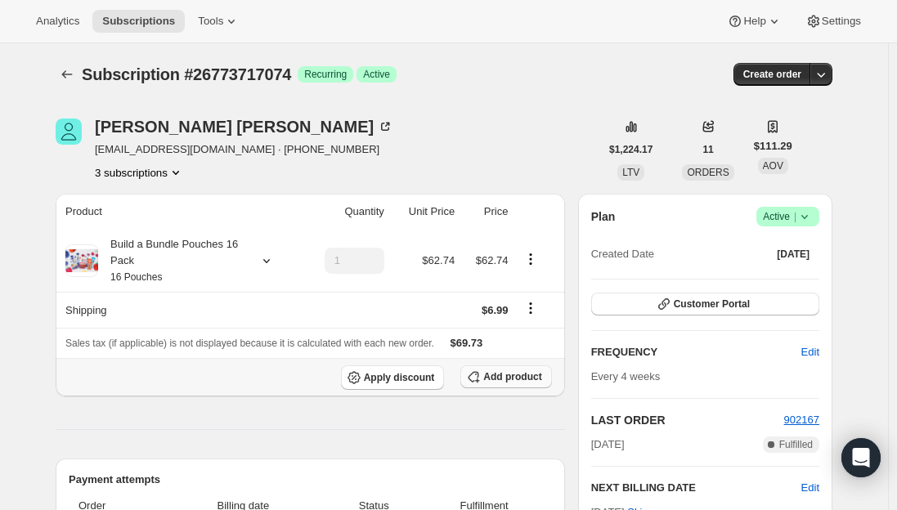
click at [506, 377] on span "Add product" at bounding box center [512, 376] width 58 height 13
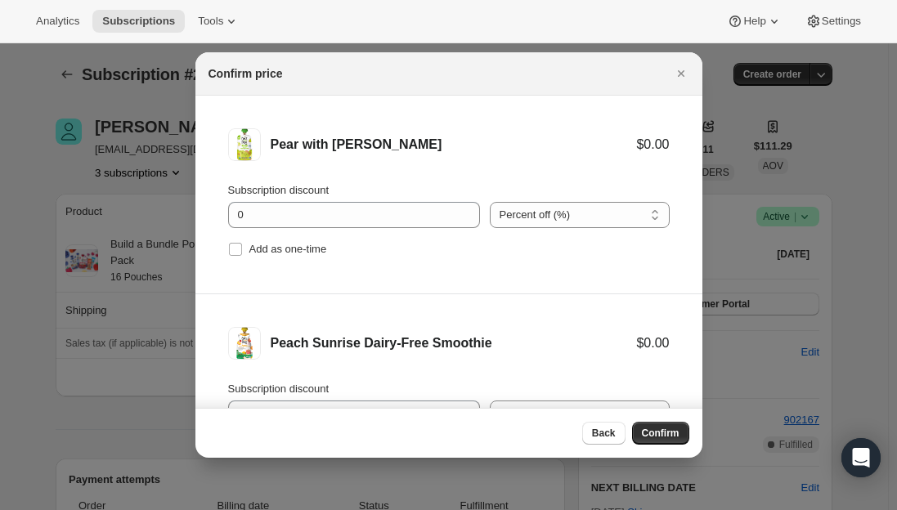
click at [225, 254] on li "Pear with [PERSON_NAME] $0.00 Subscription discount 0 Percent off (%) Amount of…" at bounding box center [448, 195] width 507 height 199
click at [236, 251] on input "Add as one-time" at bounding box center [235, 249] width 13 height 13
checkbox input "true"
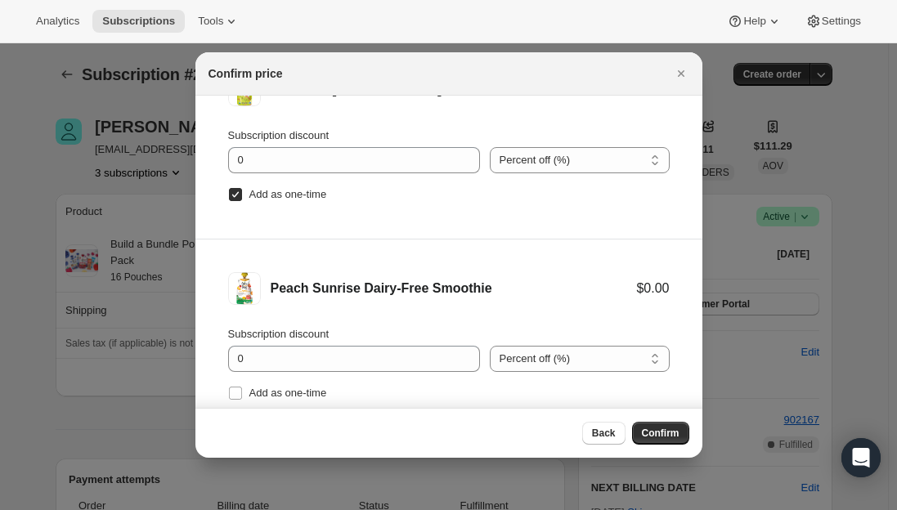
scroll to position [267, 0]
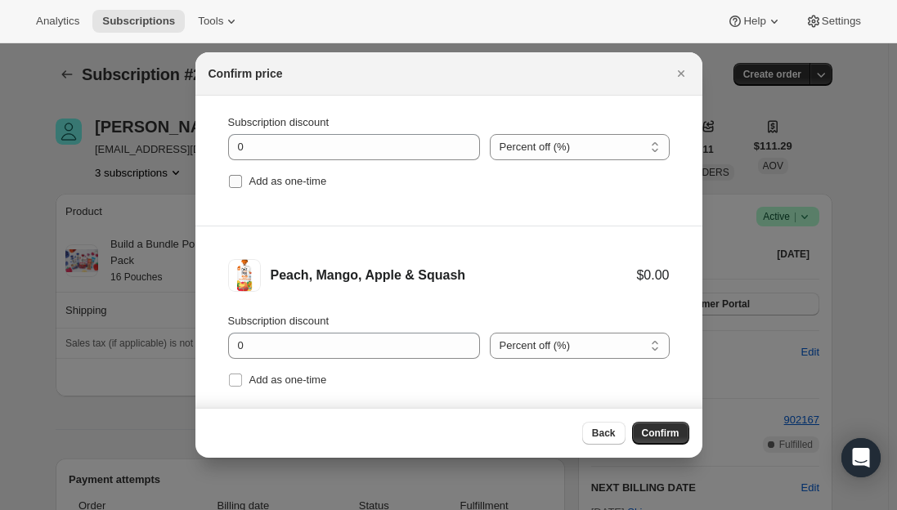
click at [236, 184] on input "Add as one-time" at bounding box center [235, 181] width 13 height 13
checkbox input "true"
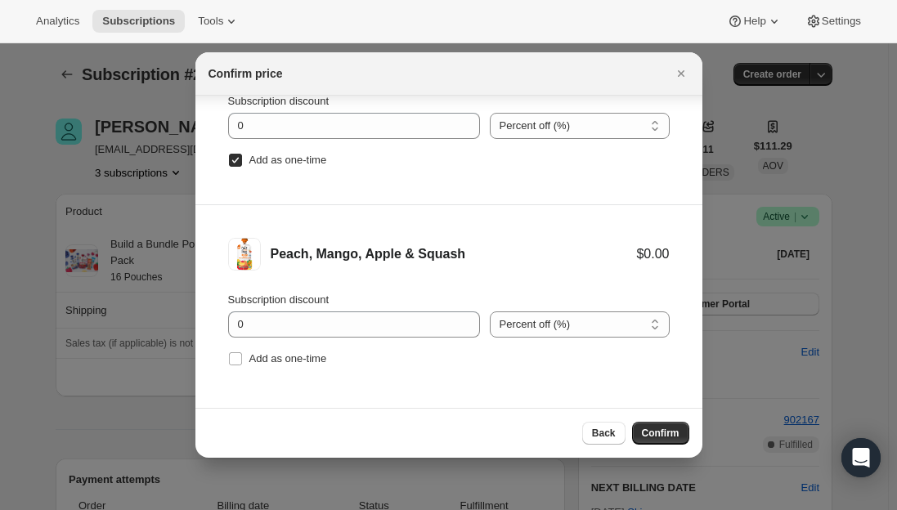
scroll to position [27, 0]
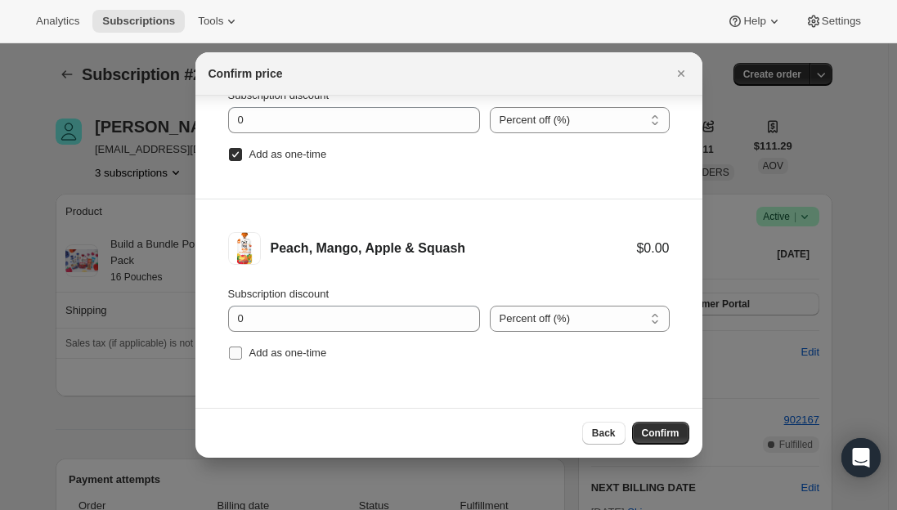
click at [229, 352] on input "Add as one-time" at bounding box center [235, 353] width 13 height 13
checkbox input "true"
click at [644, 434] on span "Confirm" at bounding box center [661, 433] width 38 height 13
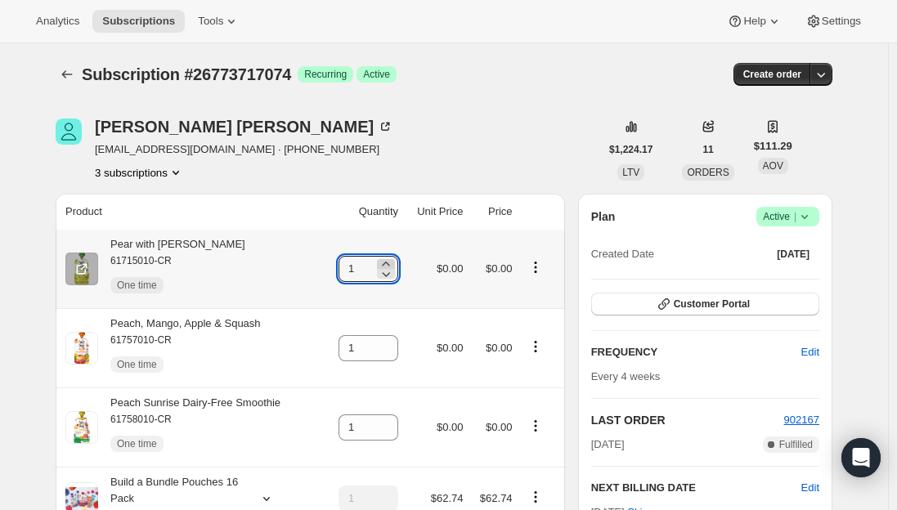
click at [393, 259] on icon at bounding box center [386, 264] width 16 height 16
type input "2"
click at [137, 25] on span "Subscriptions" at bounding box center [138, 21] width 73 height 13
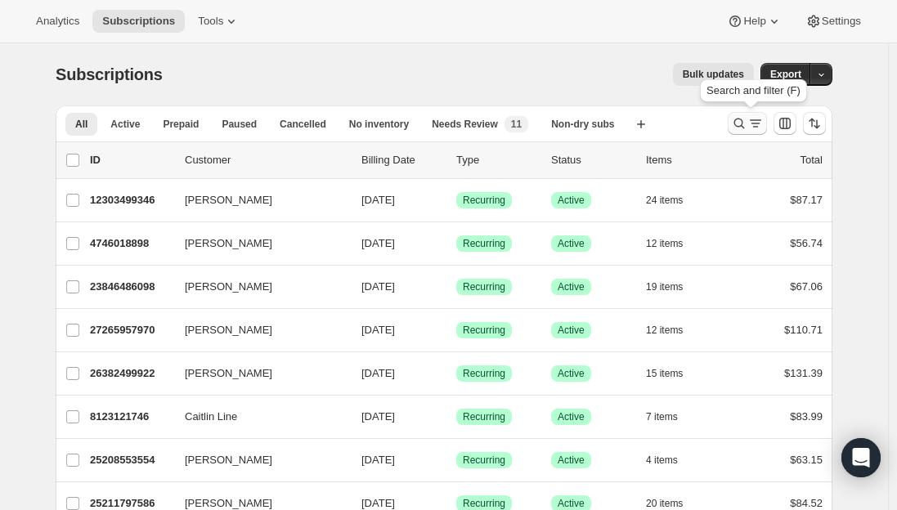
click at [747, 124] on icon "Search and filter results" at bounding box center [739, 123] width 16 height 16
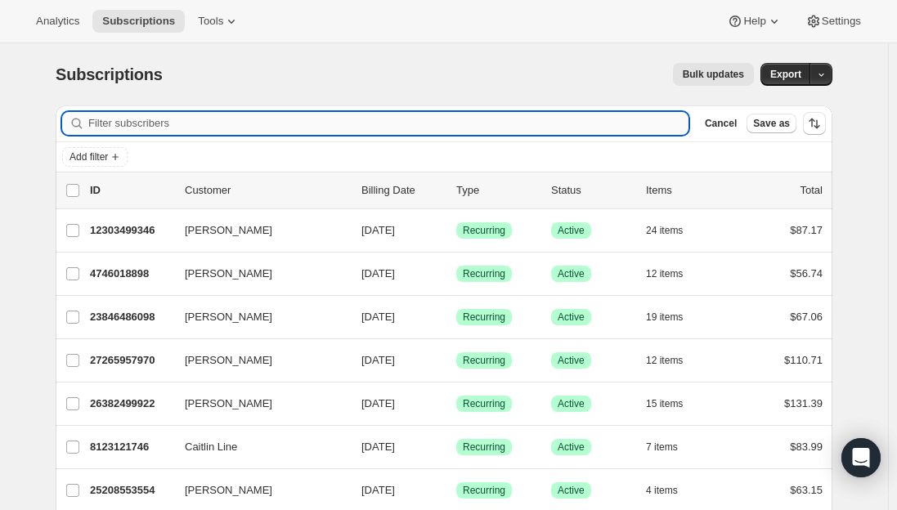
click at [429, 115] on input "Filter subscribers" at bounding box center [388, 123] width 600 height 23
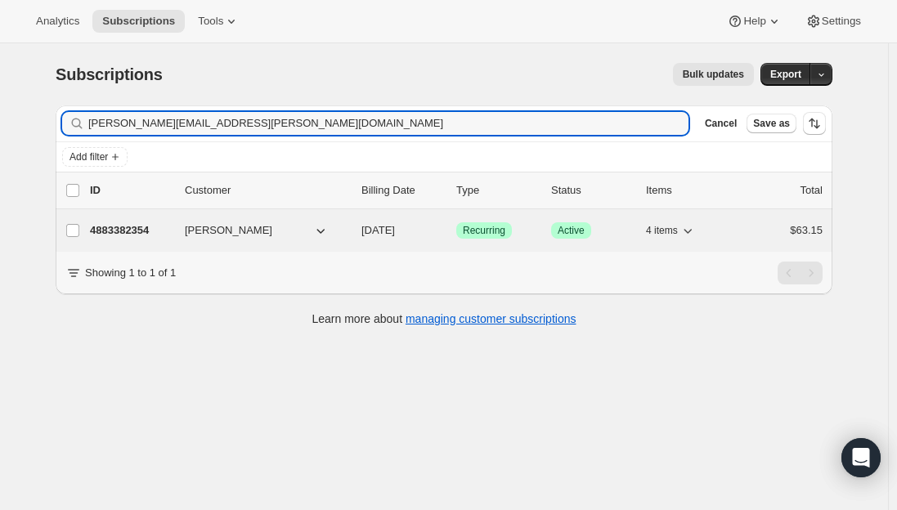
type input "[PERSON_NAME][EMAIL_ADDRESS][PERSON_NAME][DOMAIN_NAME]"
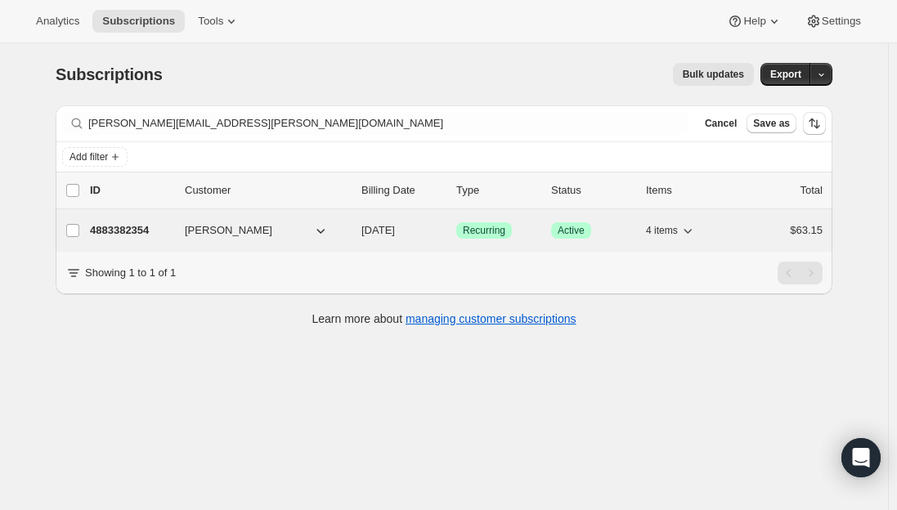
click at [103, 229] on p "4883382354" at bounding box center [131, 230] width 82 height 16
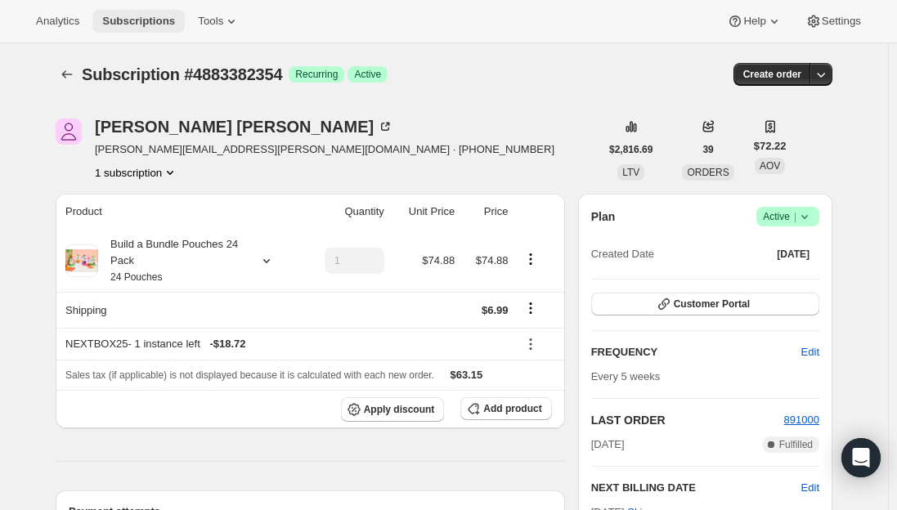
click at [133, 15] on span "Subscriptions" at bounding box center [138, 21] width 73 height 13
